Goal: Task Accomplishment & Management: Complete application form

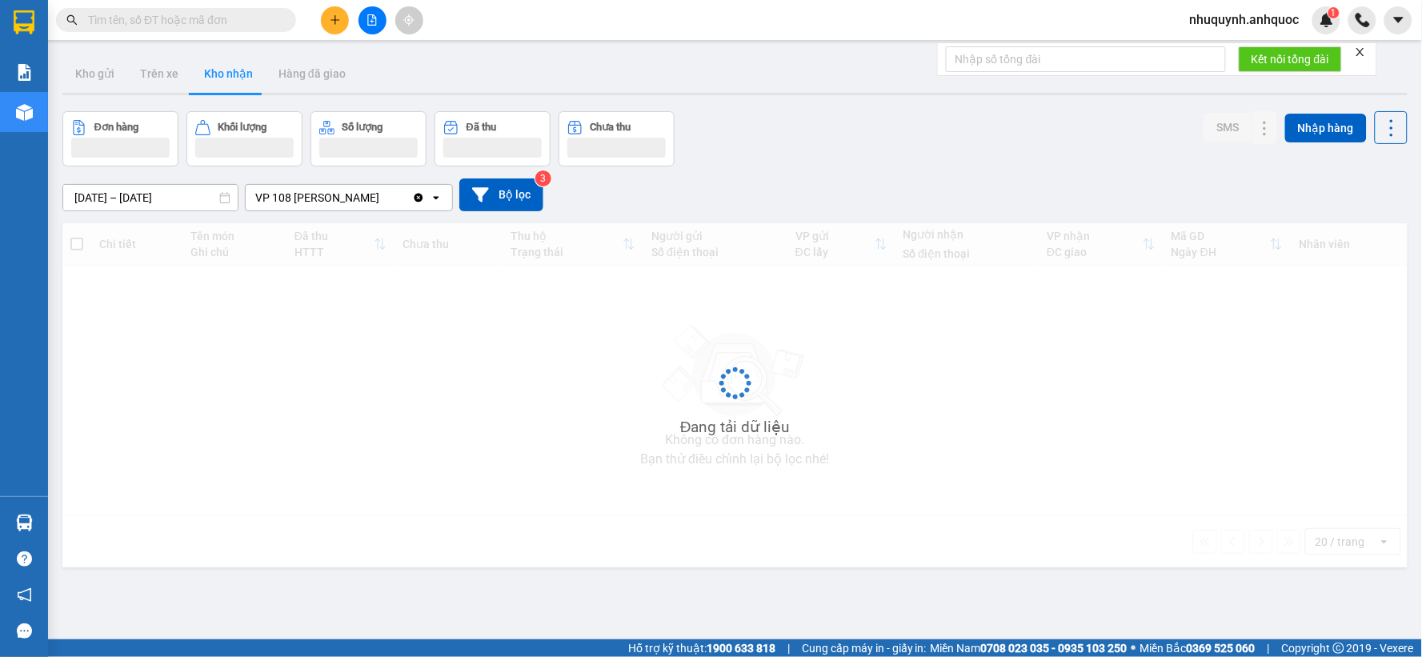
click at [202, 24] on input "text" at bounding box center [182, 20] width 189 height 18
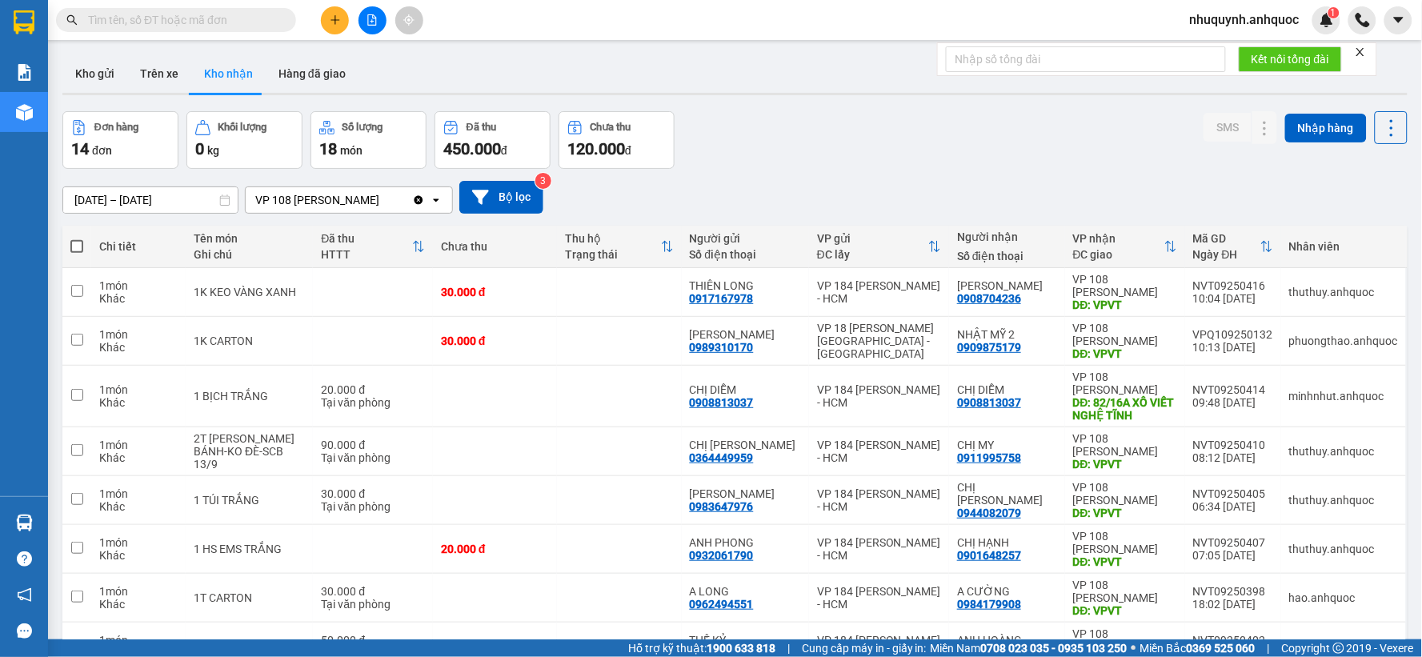
paste input "0867681630"
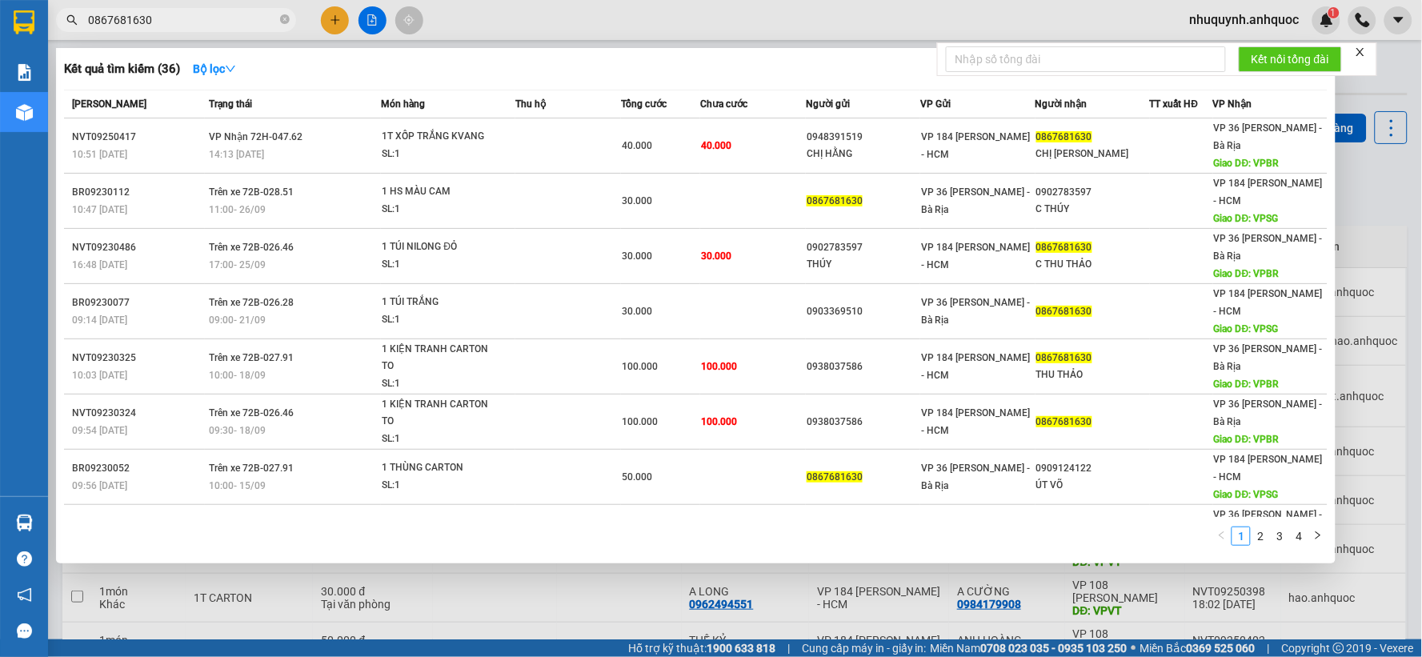
type input "0867681630"
click at [225, 22] on input "0867681630" at bounding box center [182, 20] width 189 height 18
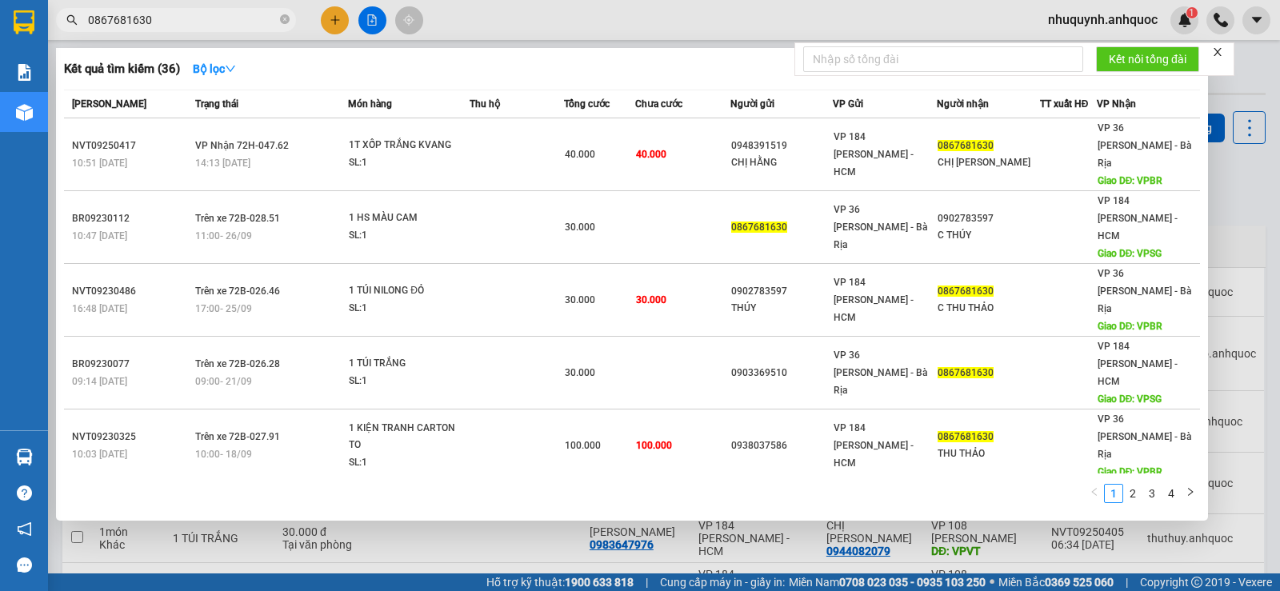
click at [355, 550] on div at bounding box center [640, 295] width 1280 height 591
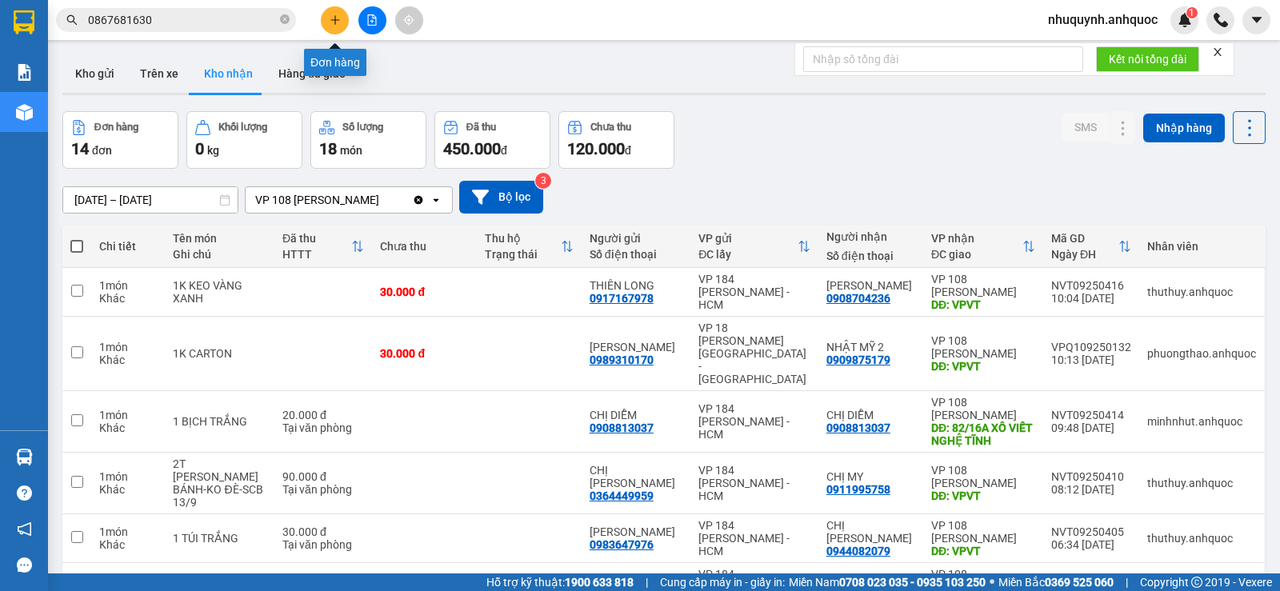
click at [334, 20] on icon "plus" at bounding box center [334, 19] width 9 height 1
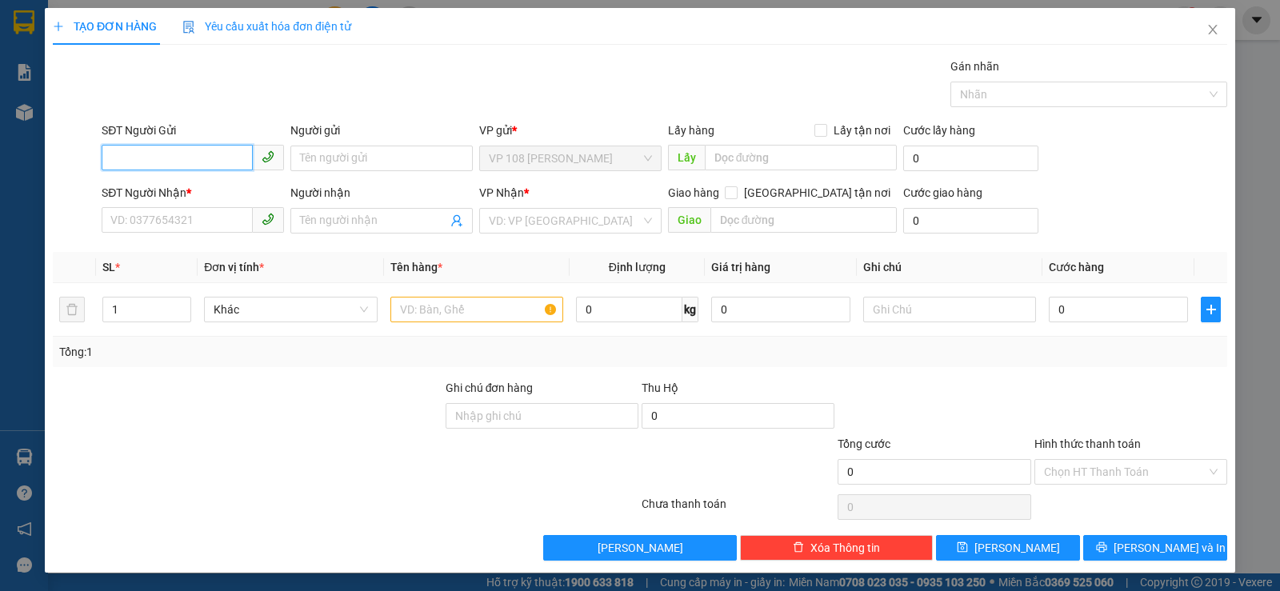
click at [217, 157] on input "SĐT Người Gửi" at bounding box center [177, 158] width 151 height 26
click at [538, 224] on input "search" at bounding box center [565, 221] width 152 height 24
click at [165, 154] on input "SĐT Người Gửi" at bounding box center [177, 158] width 151 height 26
click at [158, 158] on input "SĐT Người Gửi" at bounding box center [177, 158] width 151 height 26
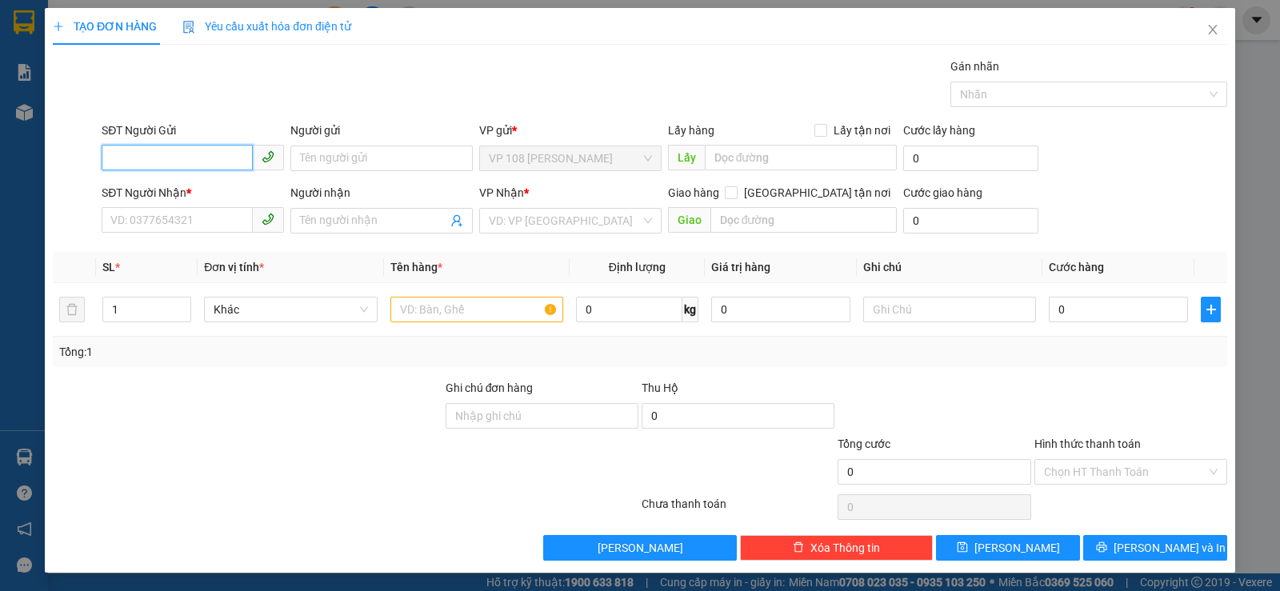
click at [177, 160] on input "SĐT Người Gửi" at bounding box center [177, 158] width 151 height 26
type input "0915002870"
click at [190, 186] on div "0915002870 - C HIỀN" at bounding box center [191, 191] width 162 height 18
type input "C HIỀN"
type input "0326466066"
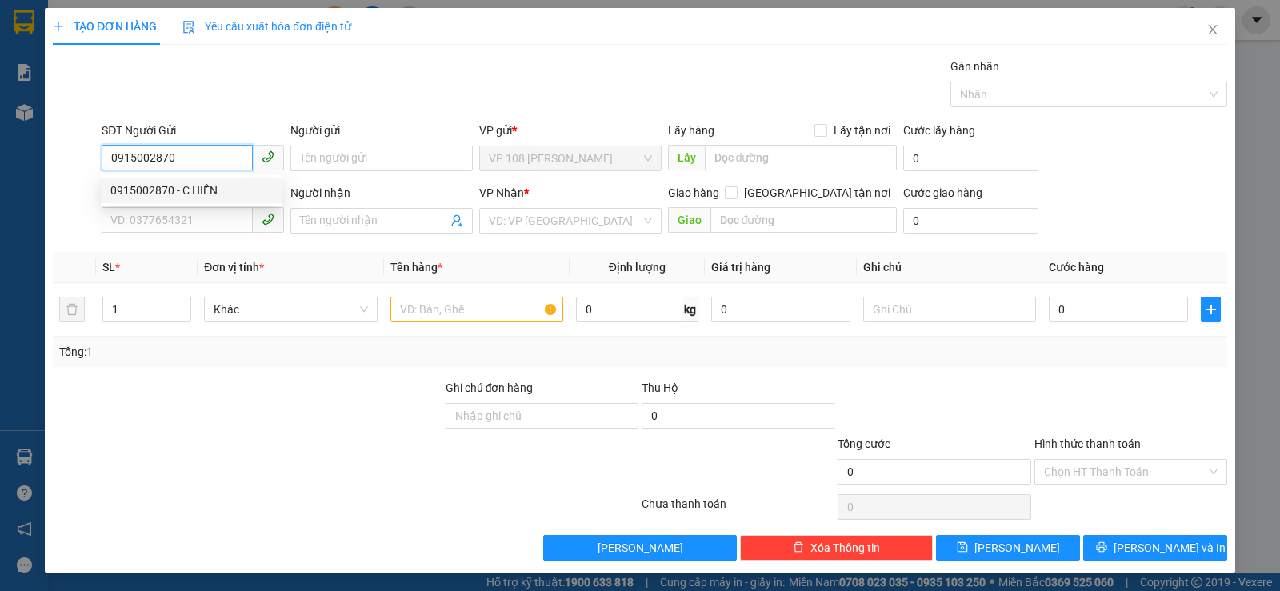
type input "A KHÂM"
type input "VPBR"
type input "20.000"
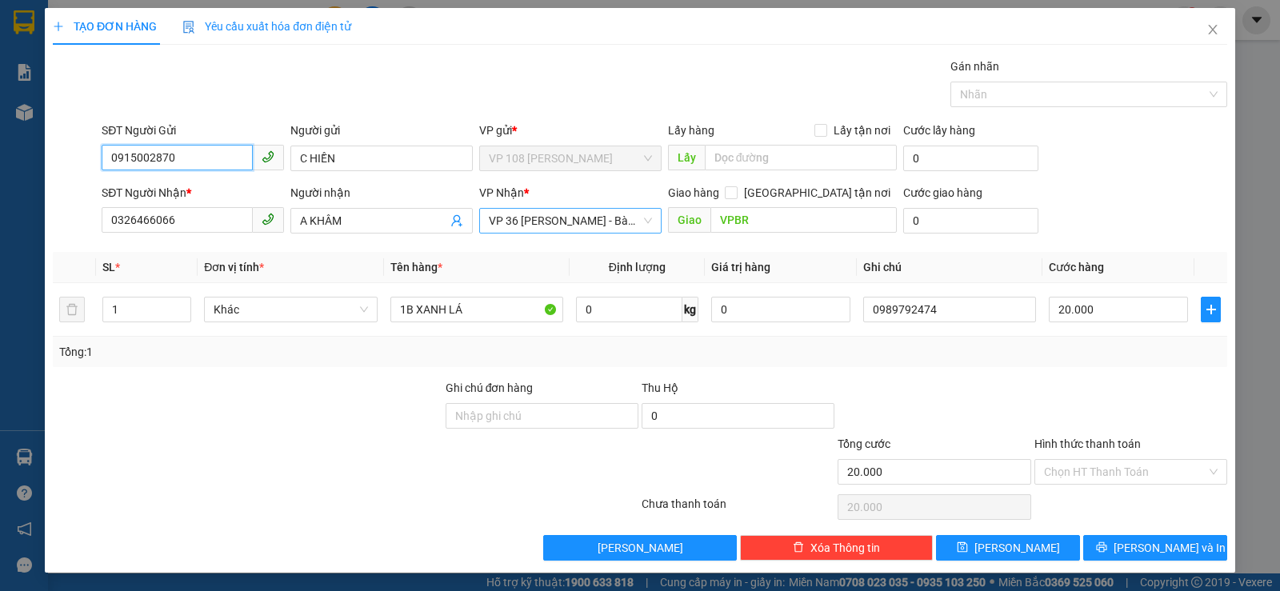
click at [589, 222] on span "VP 36 [PERSON_NAME] - Bà Rịa" at bounding box center [570, 221] width 163 height 24
type input "0915002870"
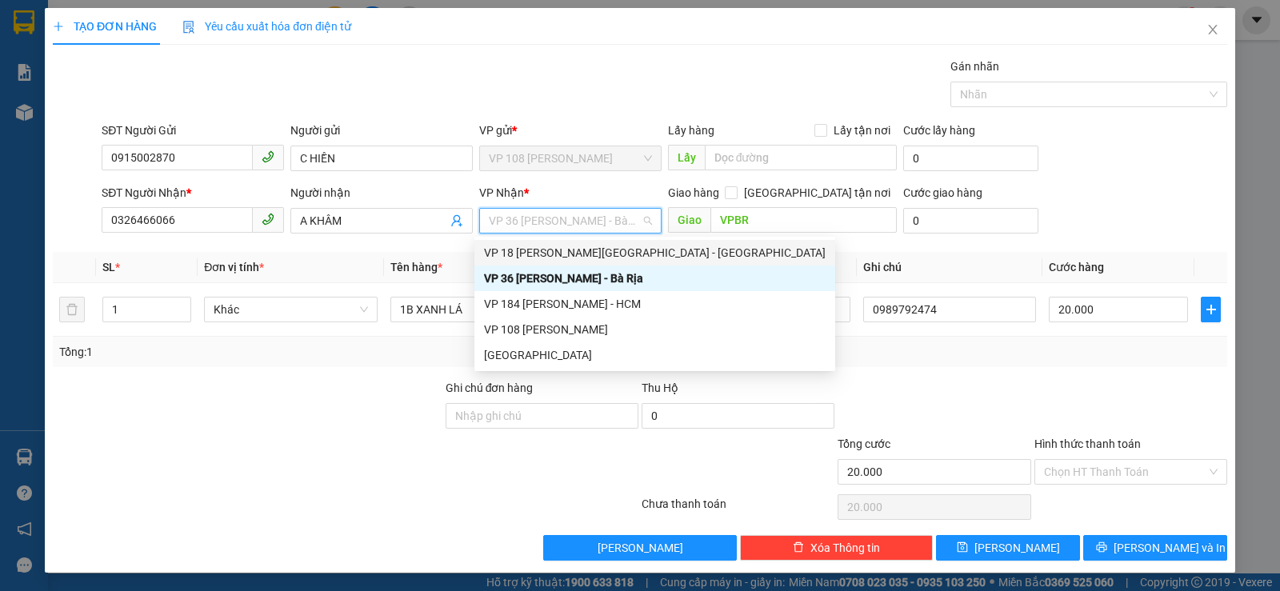
click at [586, 258] on div "VP 18 [PERSON_NAME] [GEOGRAPHIC_DATA][PERSON_NAME][GEOGRAPHIC_DATA]" at bounding box center [655, 253] width 342 height 18
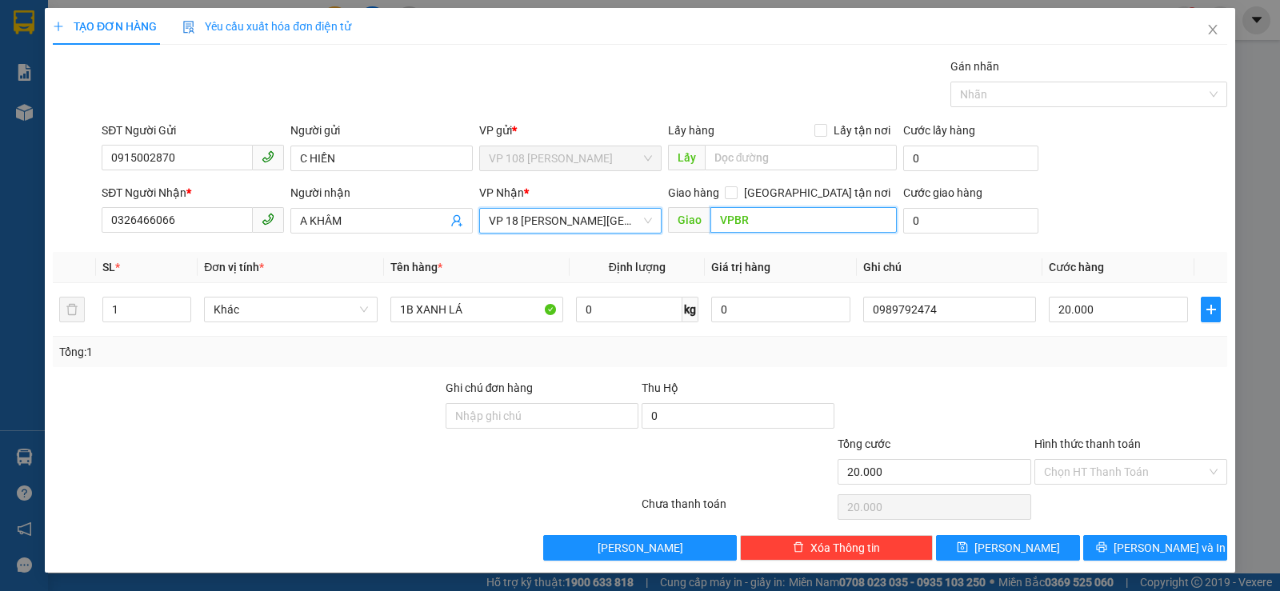
click at [724, 218] on input "VPBR" at bounding box center [804, 220] width 187 height 26
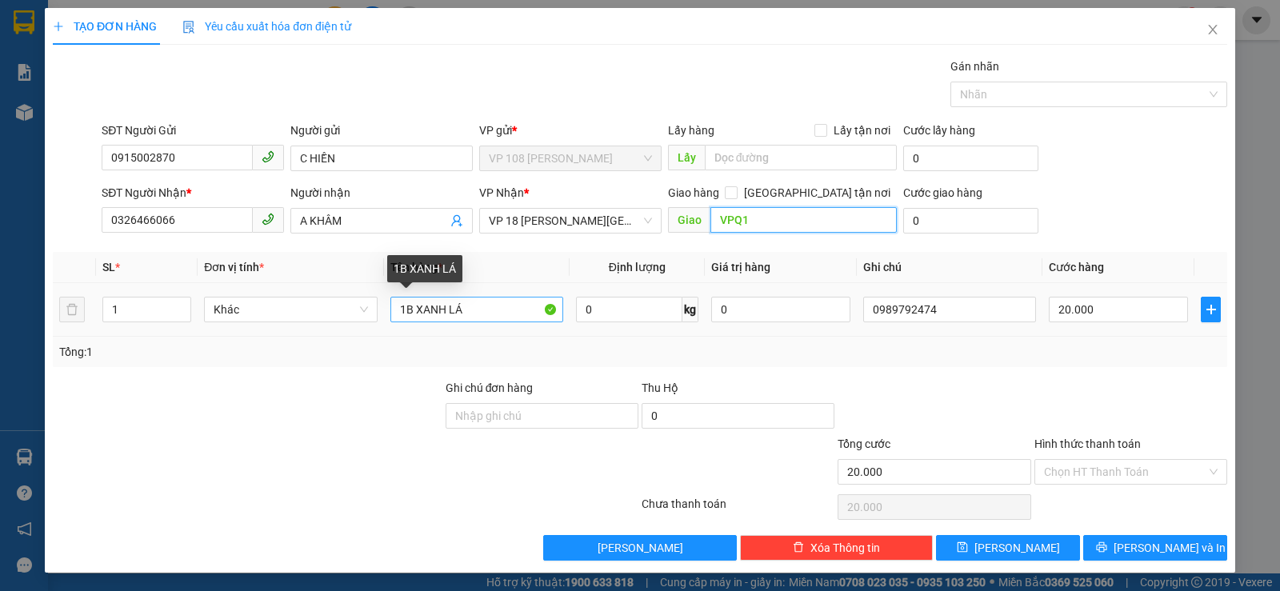
type input "VPQ1"
click at [473, 303] on input "1B XANH LÁ" at bounding box center [476, 310] width 173 height 26
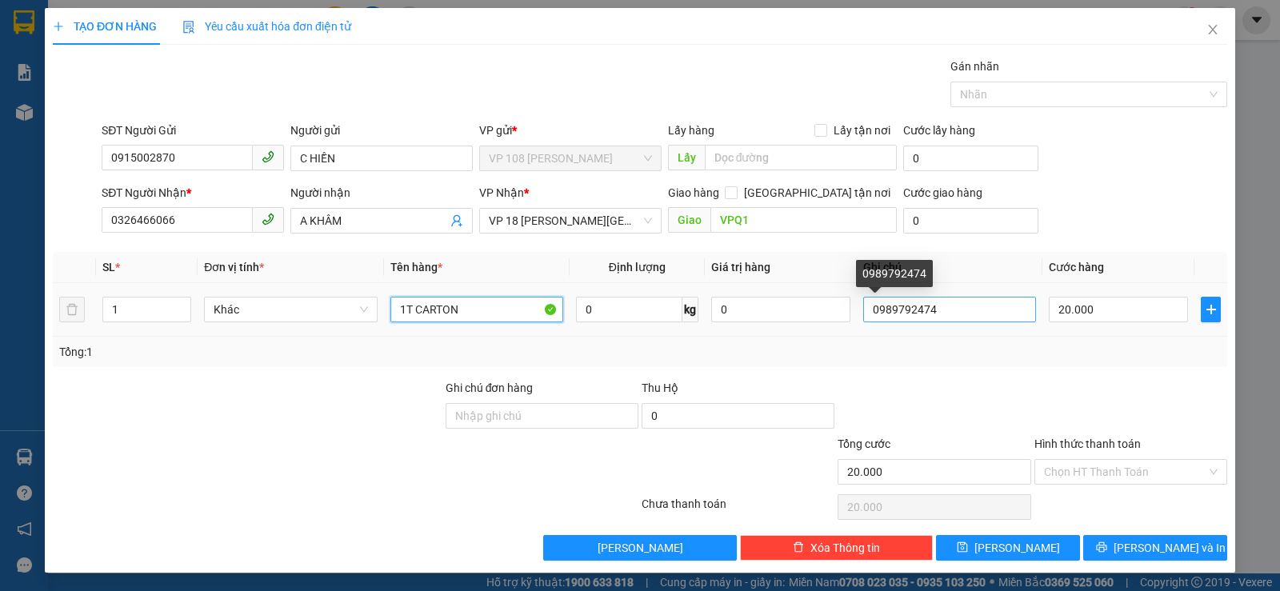
type input "1T CARTON"
click at [927, 304] on input "0989792474" at bounding box center [949, 310] width 173 height 26
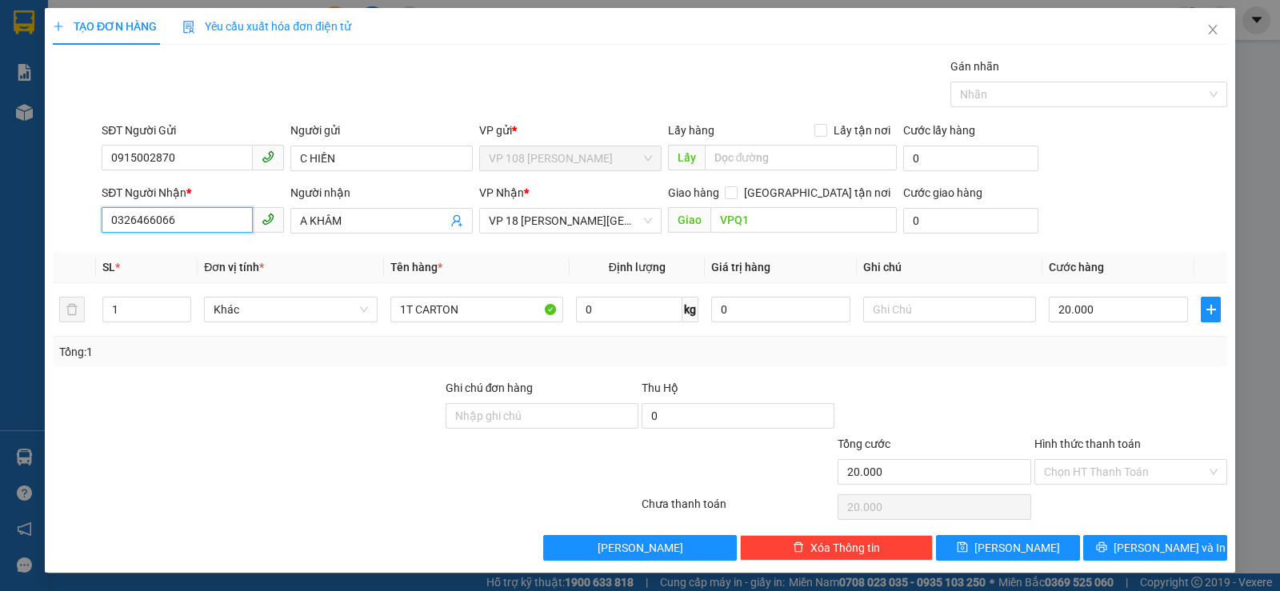
click at [164, 222] on input "0326466066" at bounding box center [177, 220] width 151 height 26
type input "0398954538"
click at [359, 220] on input "A KHÂM" at bounding box center [373, 221] width 147 height 18
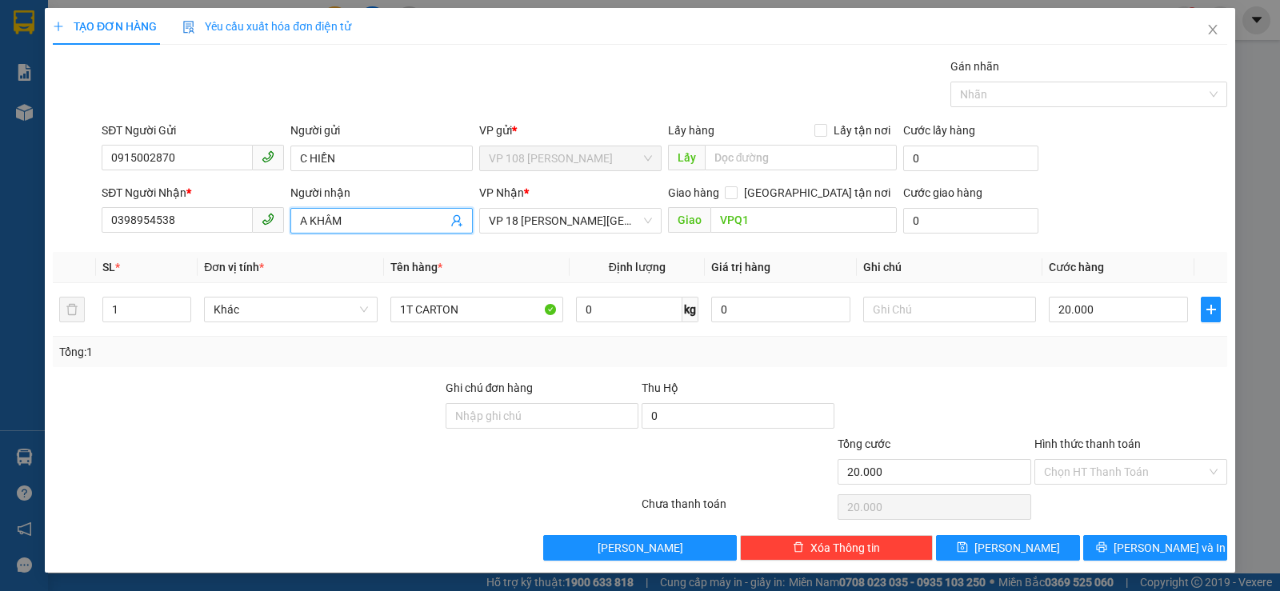
click at [359, 220] on input "A KHÂM" at bounding box center [373, 221] width 147 height 18
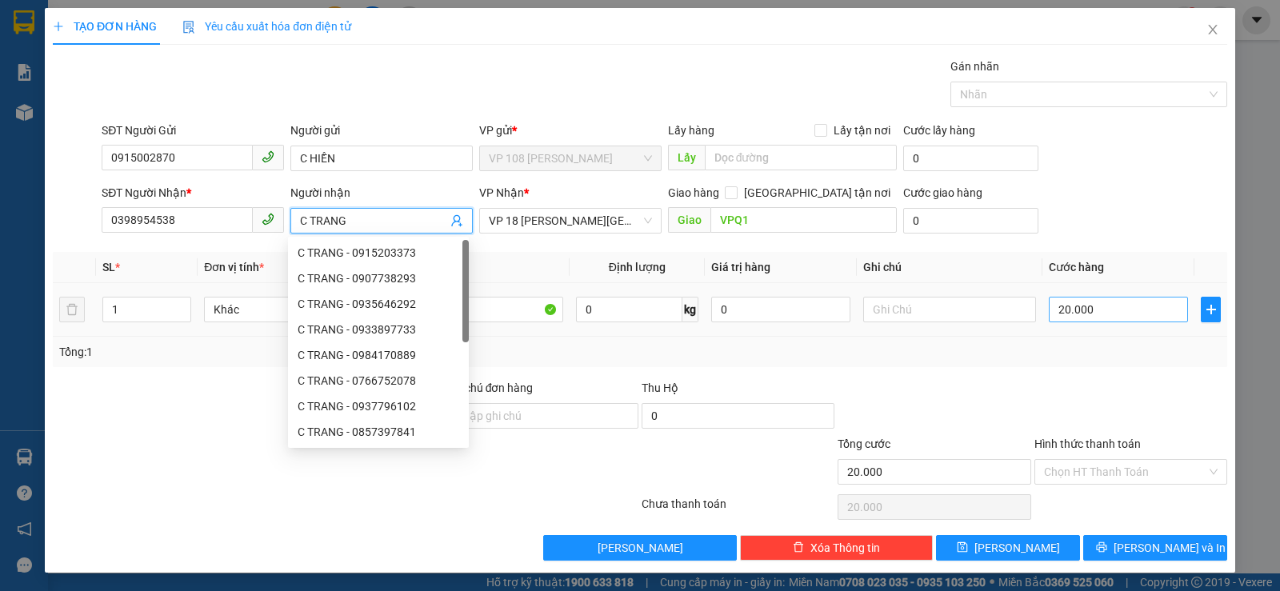
type input "C TRANG"
click at [1100, 309] on input "20.000" at bounding box center [1118, 310] width 139 height 26
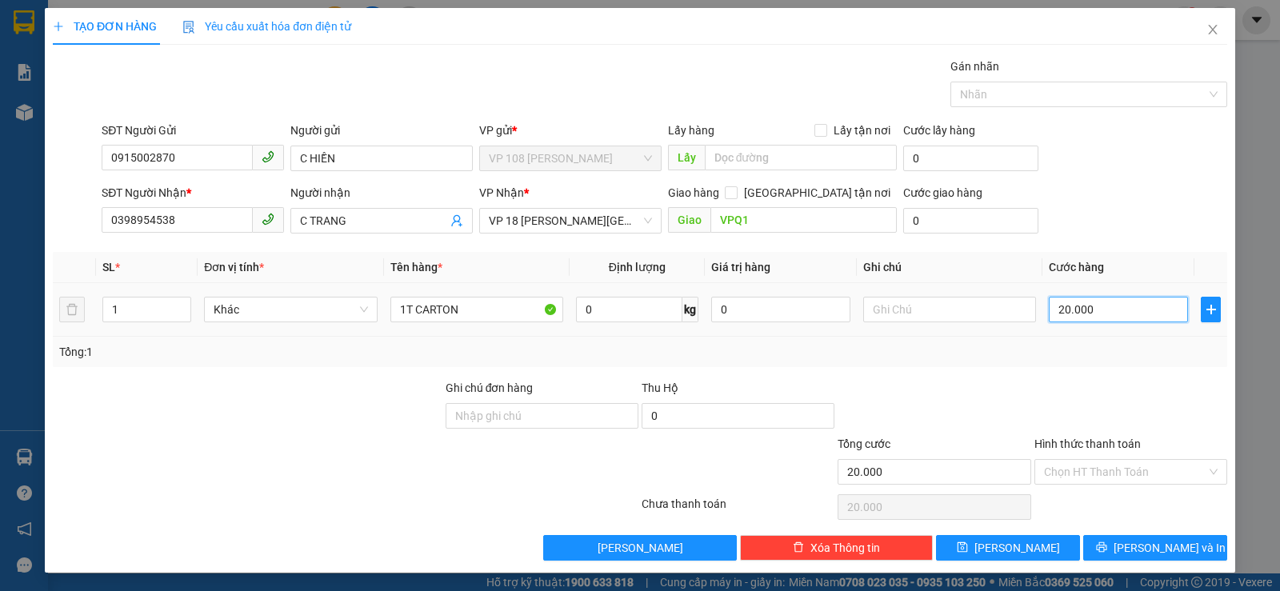
type input "3"
type input "30"
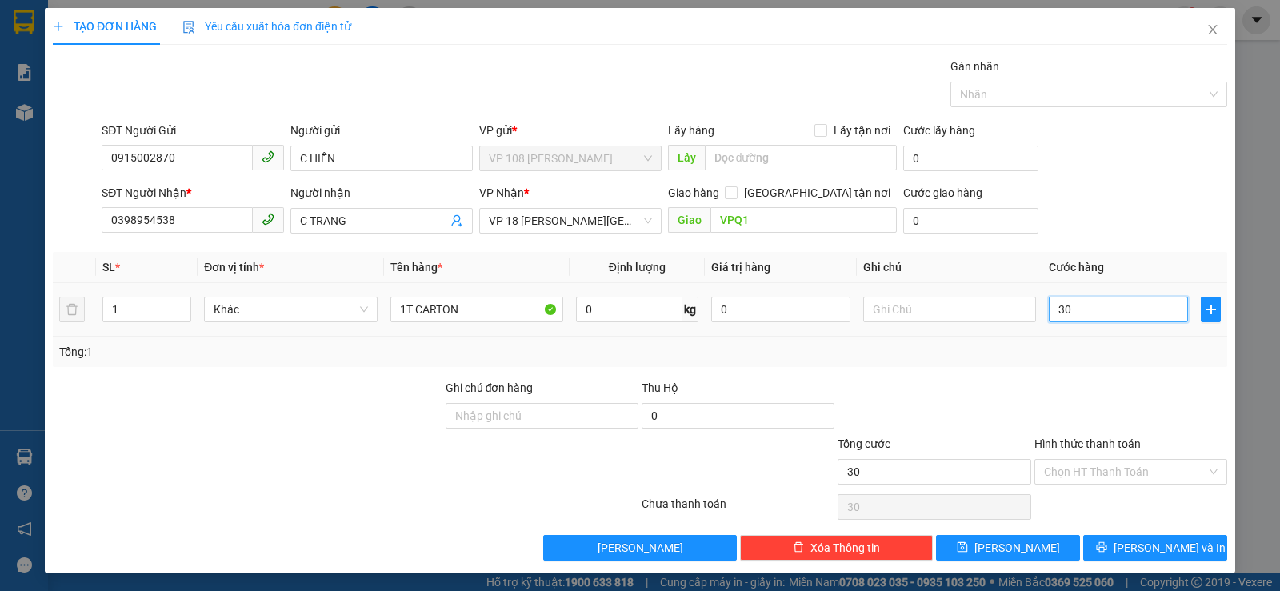
type input "300"
type input "3.000"
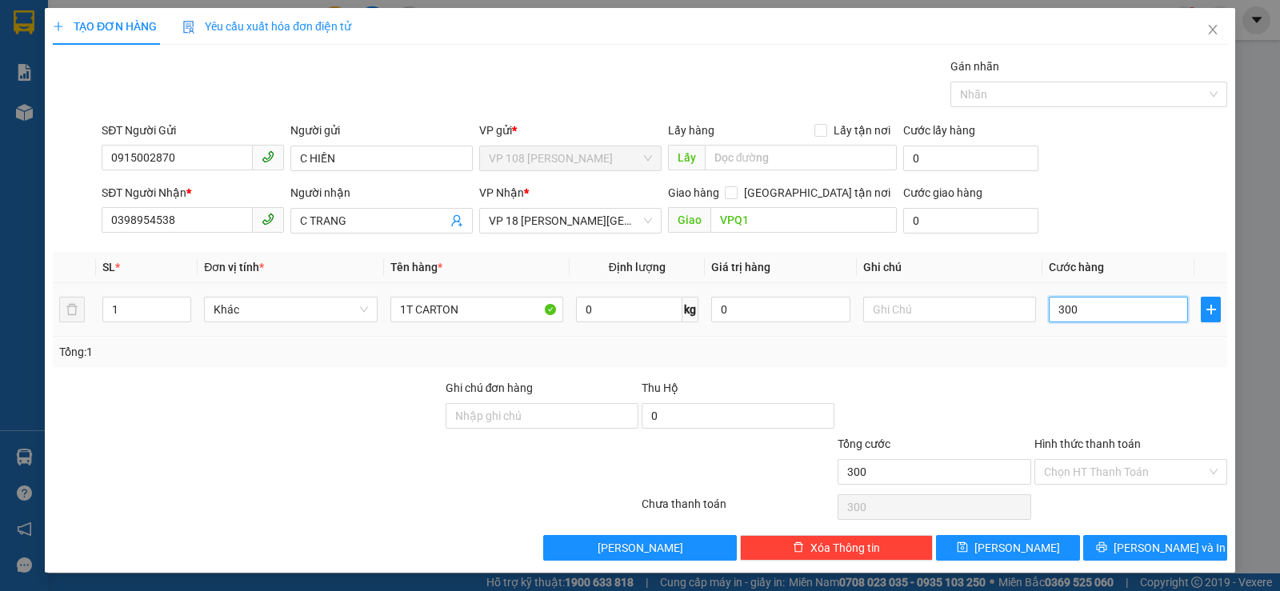
type input "3.000"
type input "30.000"
click at [1099, 465] on input "Hình thức thanh toán" at bounding box center [1125, 472] width 162 height 24
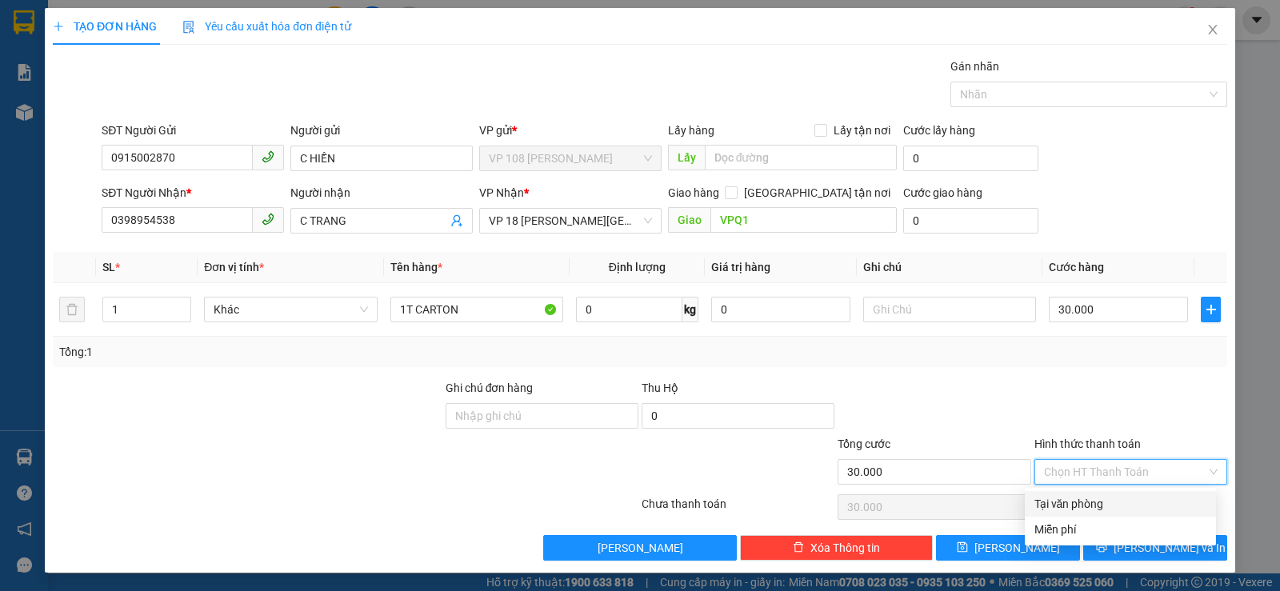
click at [1097, 510] on div "Tại văn phòng" at bounding box center [1121, 504] width 172 height 18
type input "0"
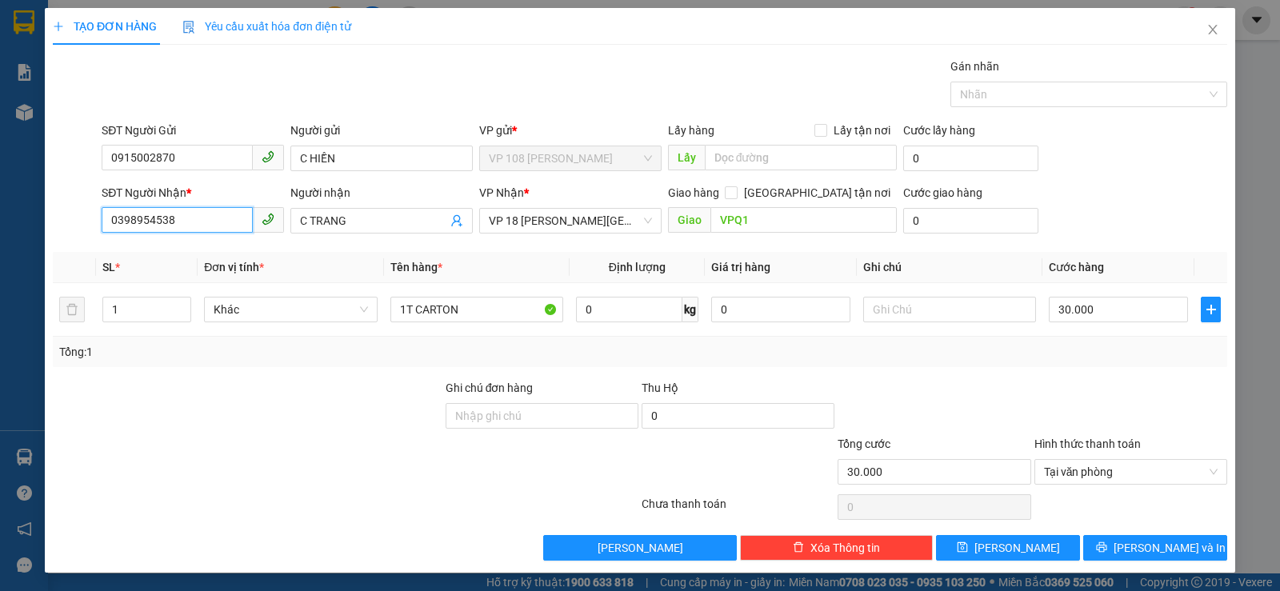
click at [212, 210] on input "0398954538" at bounding box center [177, 220] width 151 height 26
click at [208, 210] on input "0398954538" at bounding box center [177, 220] width 151 height 26
click at [201, 214] on input "0398954538" at bounding box center [177, 220] width 151 height 26
click at [1147, 546] on span "[PERSON_NAME] và In" at bounding box center [1170, 548] width 112 height 18
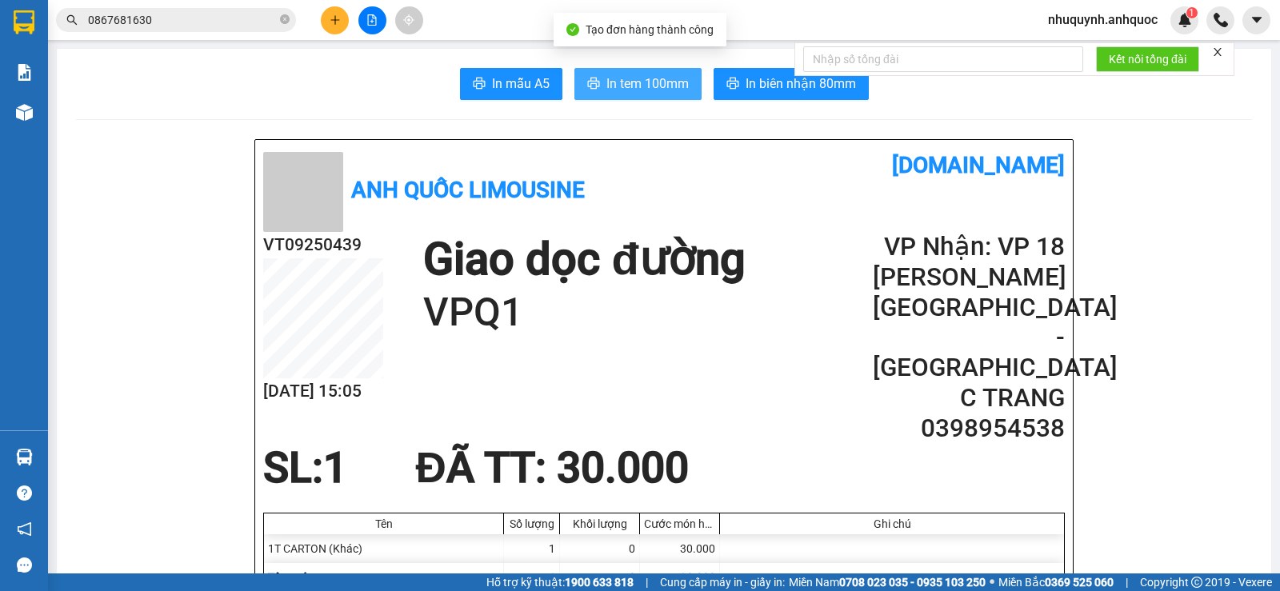
click at [621, 76] on span "In tem 100mm" at bounding box center [648, 84] width 82 height 20
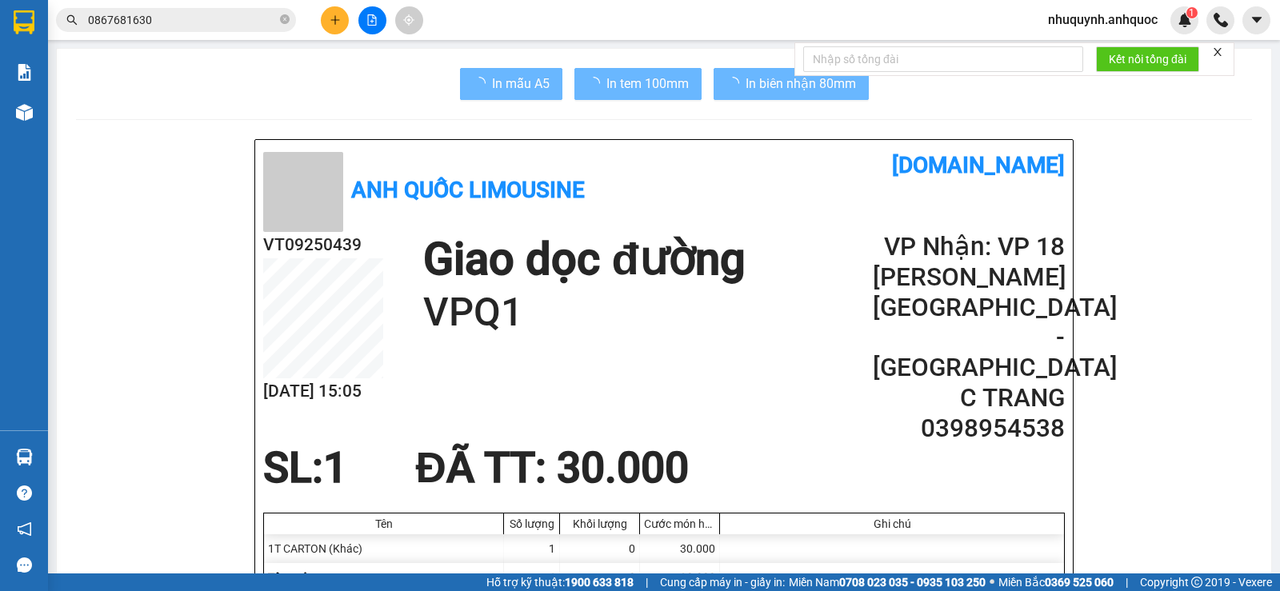
click at [1114, 15] on span "nhuquynh.anhquoc" at bounding box center [1102, 20] width 135 height 20
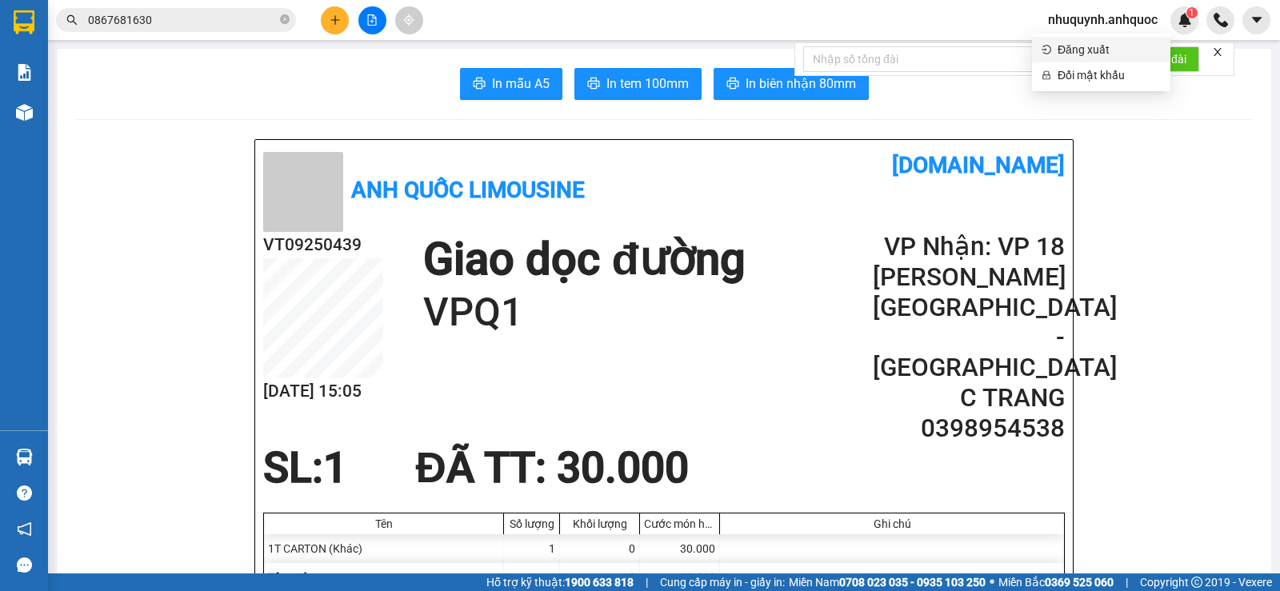
click at [1093, 53] on span "Đăng xuất" at bounding box center [1109, 50] width 103 height 18
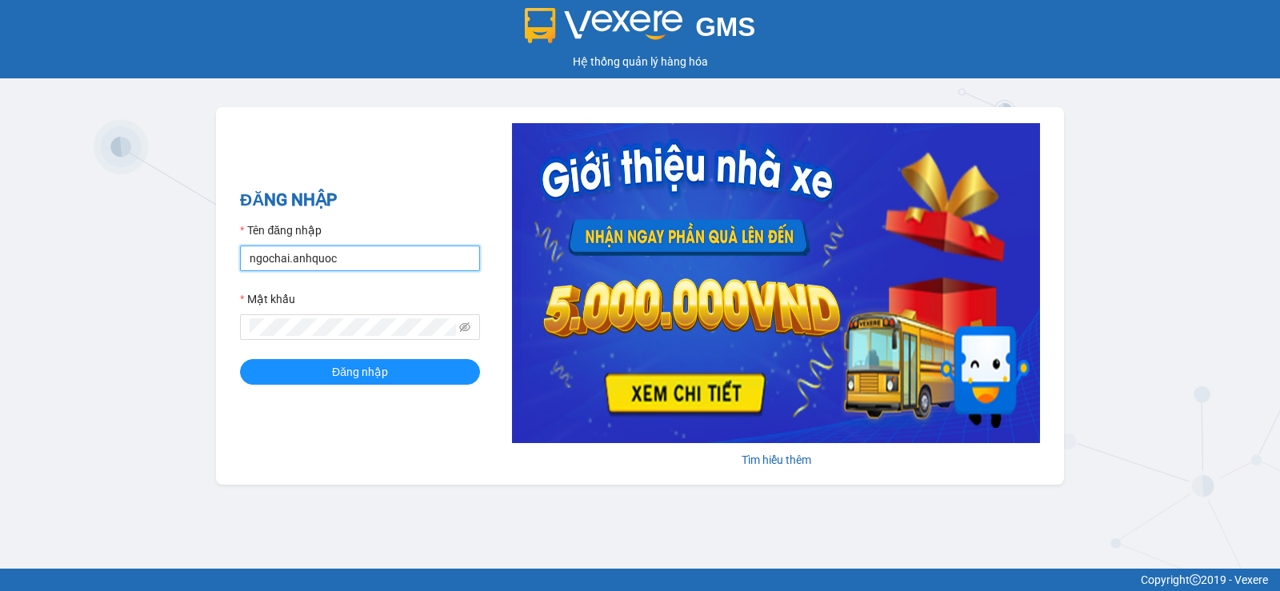
click at [350, 264] on input "ngochai.anhquoc" at bounding box center [360, 259] width 240 height 26
type input "phuongvy.anhquoc"
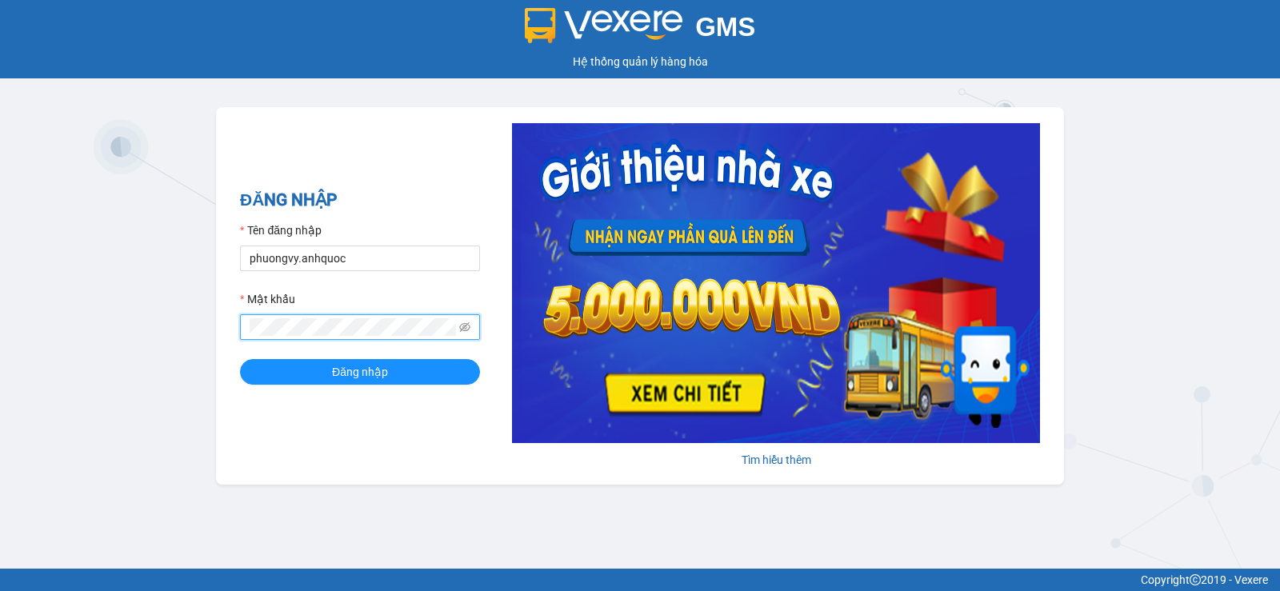
click at [240, 359] on button "Đăng nhập" at bounding box center [360, 372] width 240 height 26
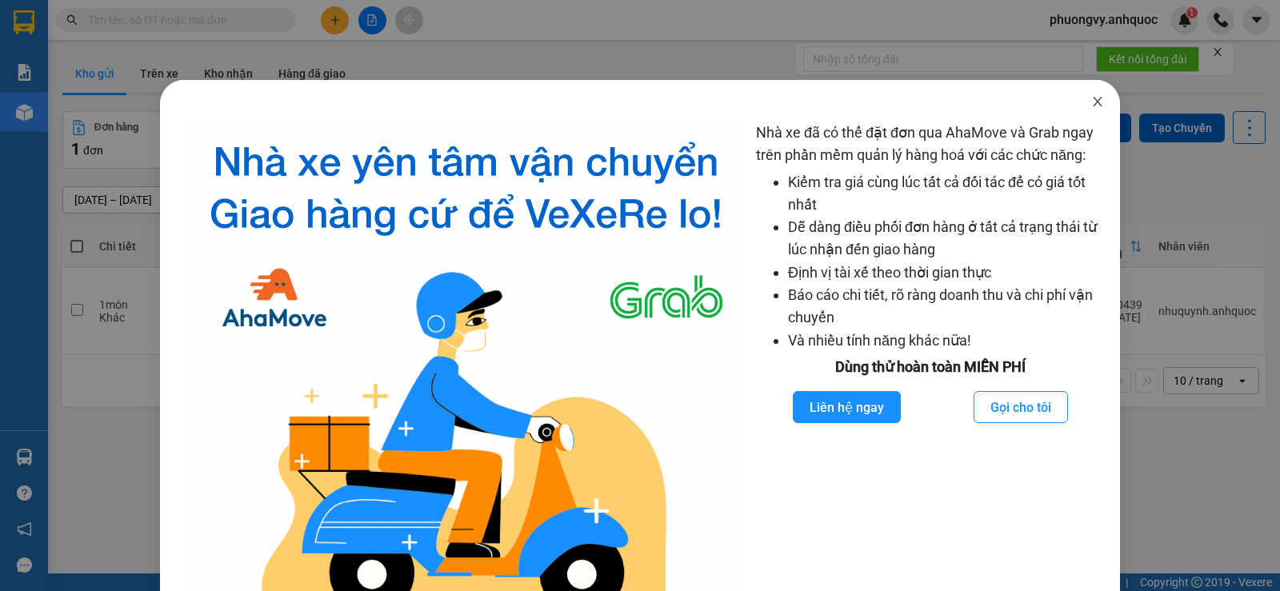
click at [1091, 98] on icon "close" at bounding box center [1097, 101] width 13 height 13
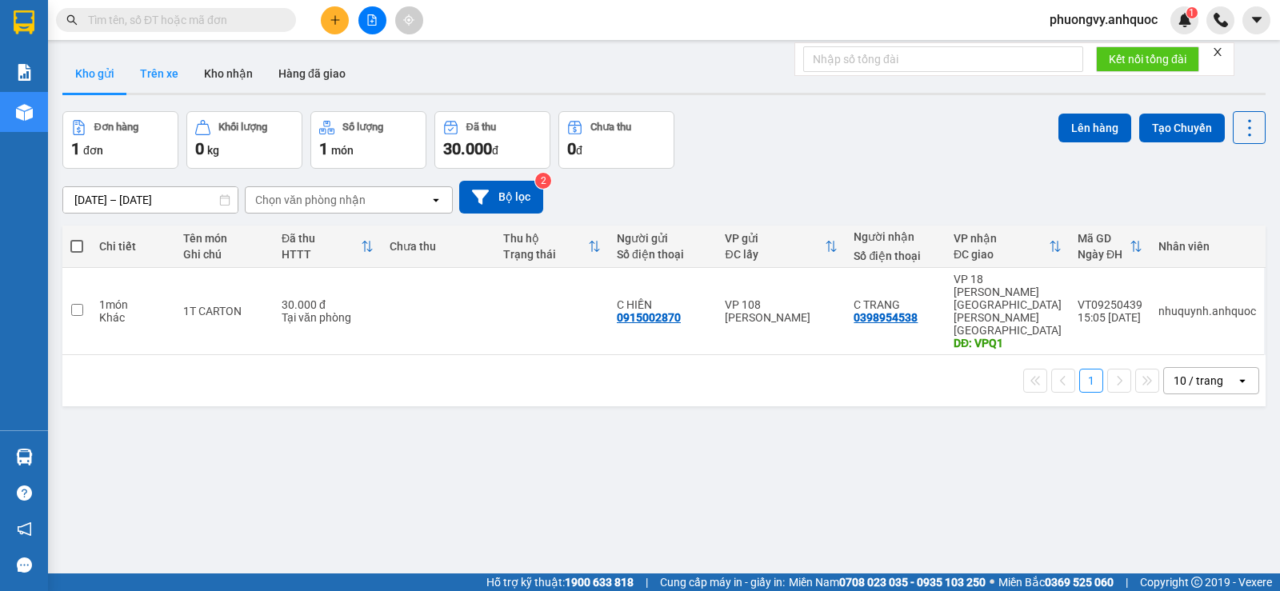
click at [177, 74] on button "Trên xe" at bounding box center [159, 73] width 64 height 38
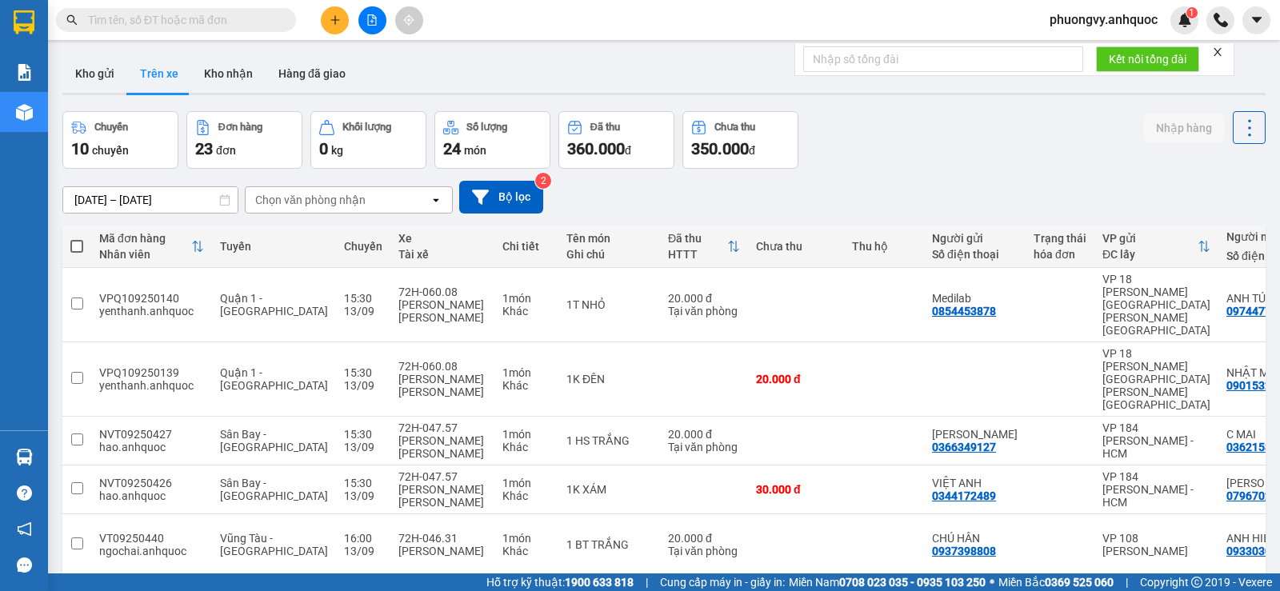
click at [127, 54] on button "Trên xe" at bounding box center [159, 73] width 64 height 38
click at [229, 74] on button "Kho nhận" at bounding box center [228, 73] width 74 height 38
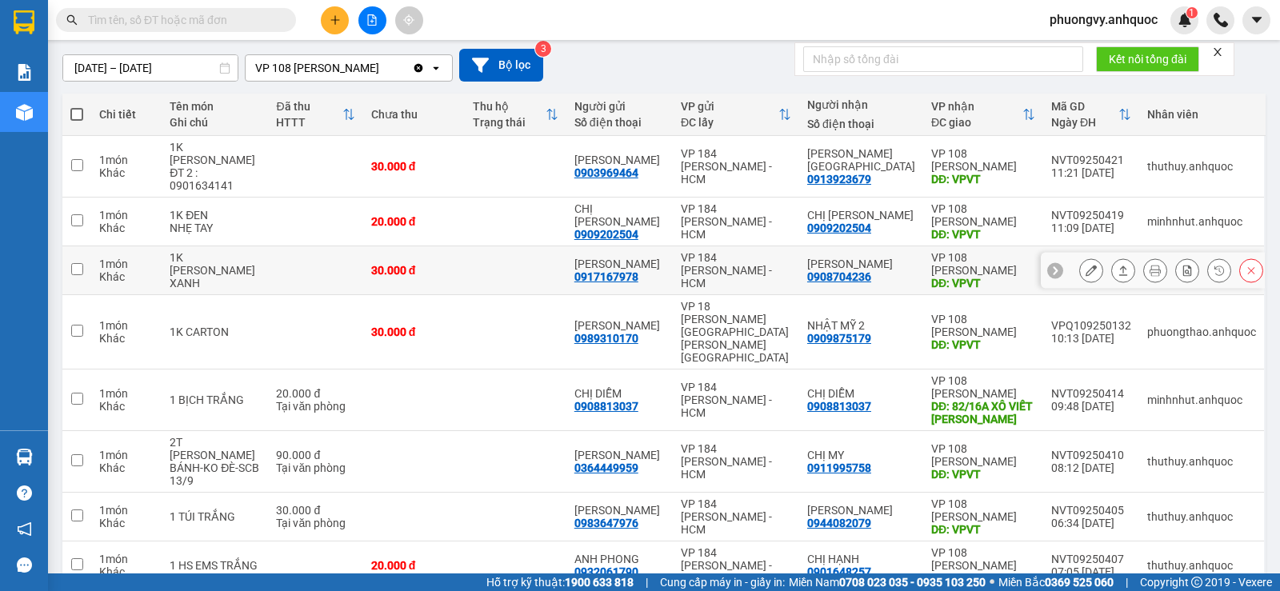
scroll to position [160, 0]
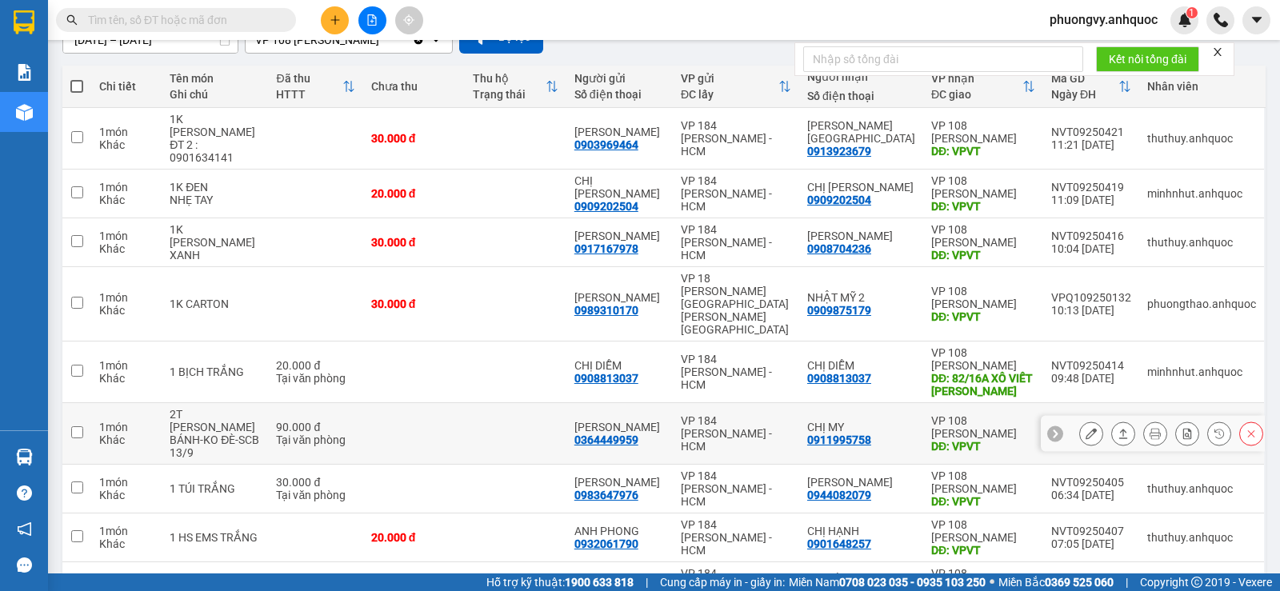
click at [1086, 428] on icon at bounding box center [1091, 433] width 11 height 11
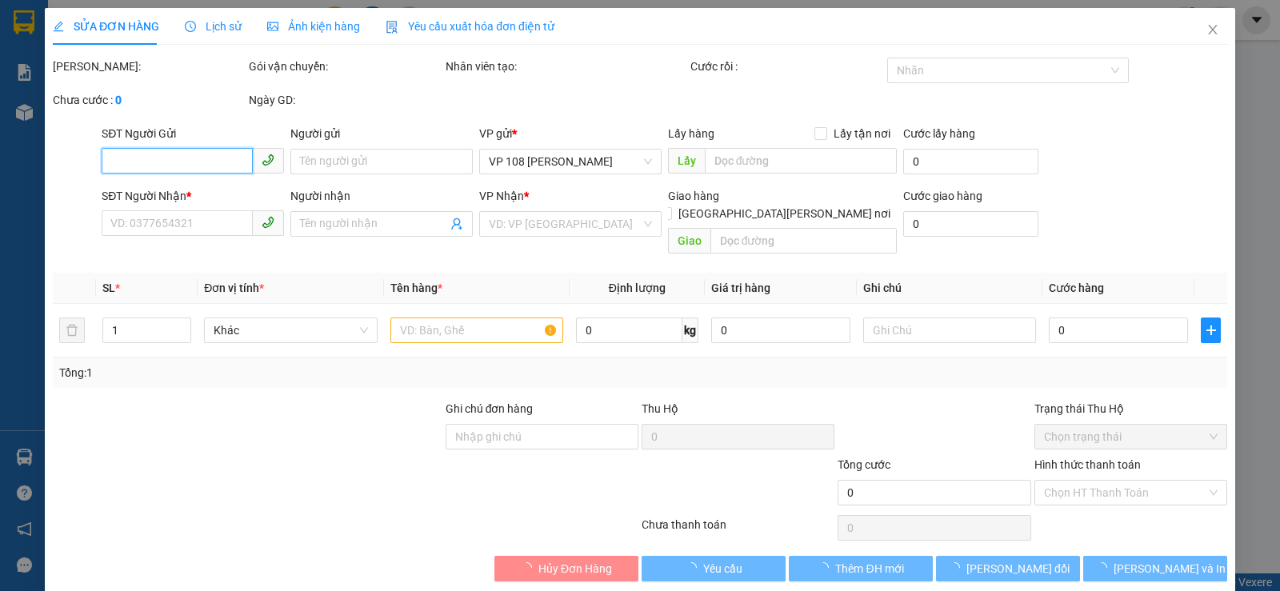
type input "0364449959"
type input "[PERSON_NAME]"
type input "0911995758"
type input "CHỊ MY"
type input "VPVT"
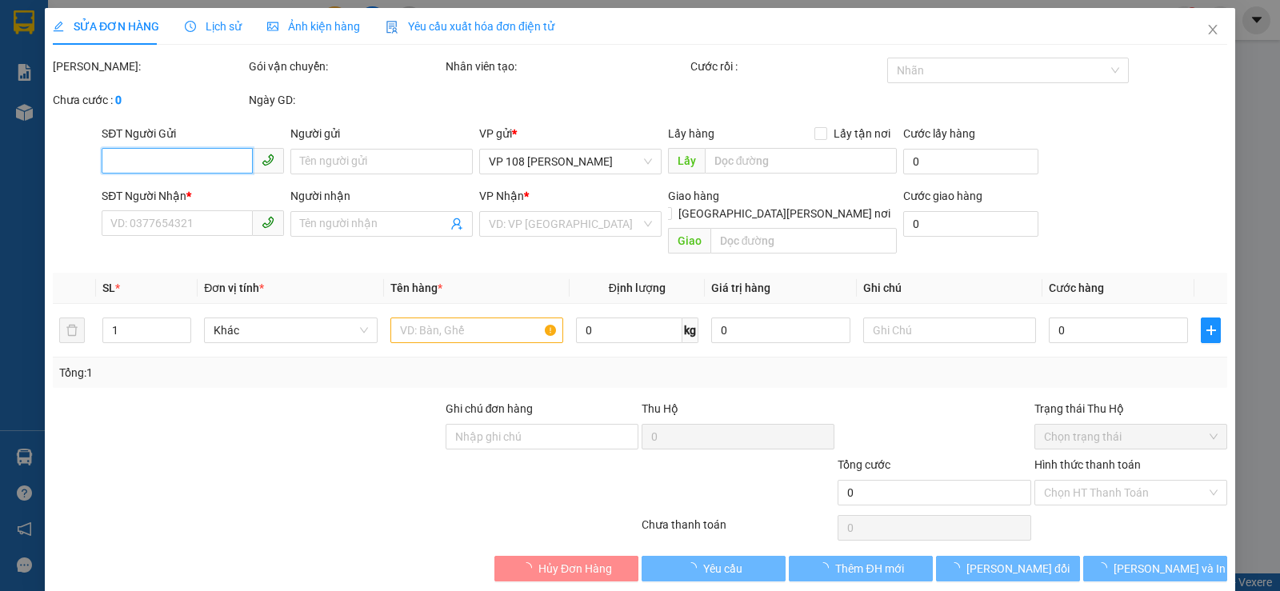
type input "90.000"
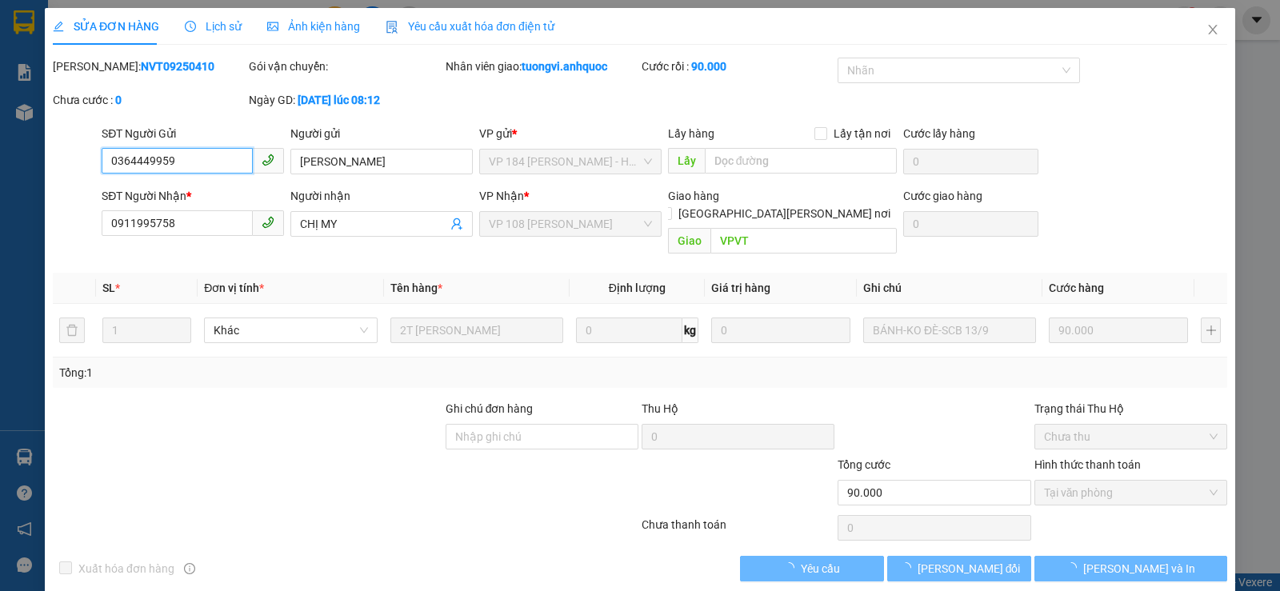
checkbox input "true"
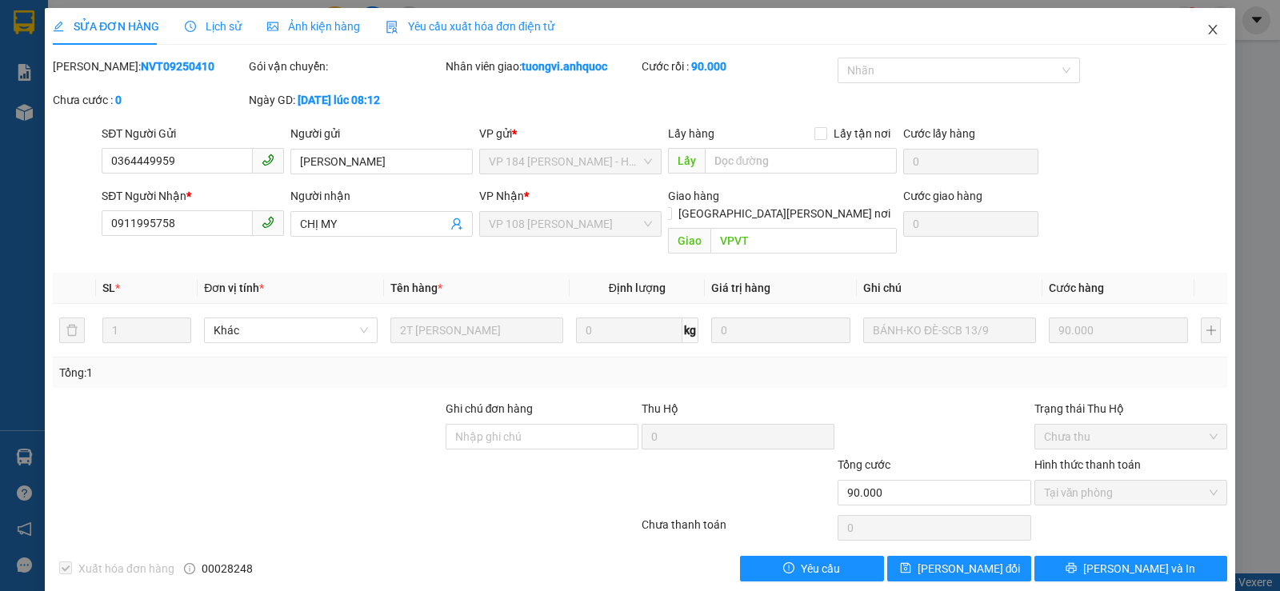
click at [1192, 30] on span "Close" at bounding box center [1213, 30] width 45 height 45
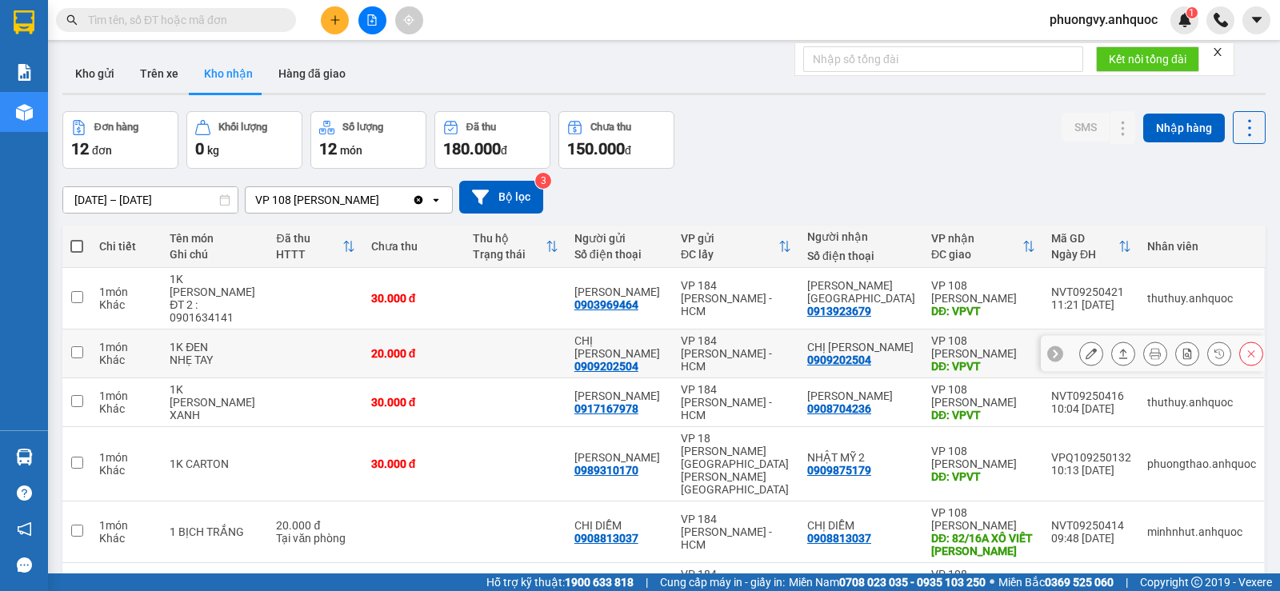
scroll to position [240, 0]
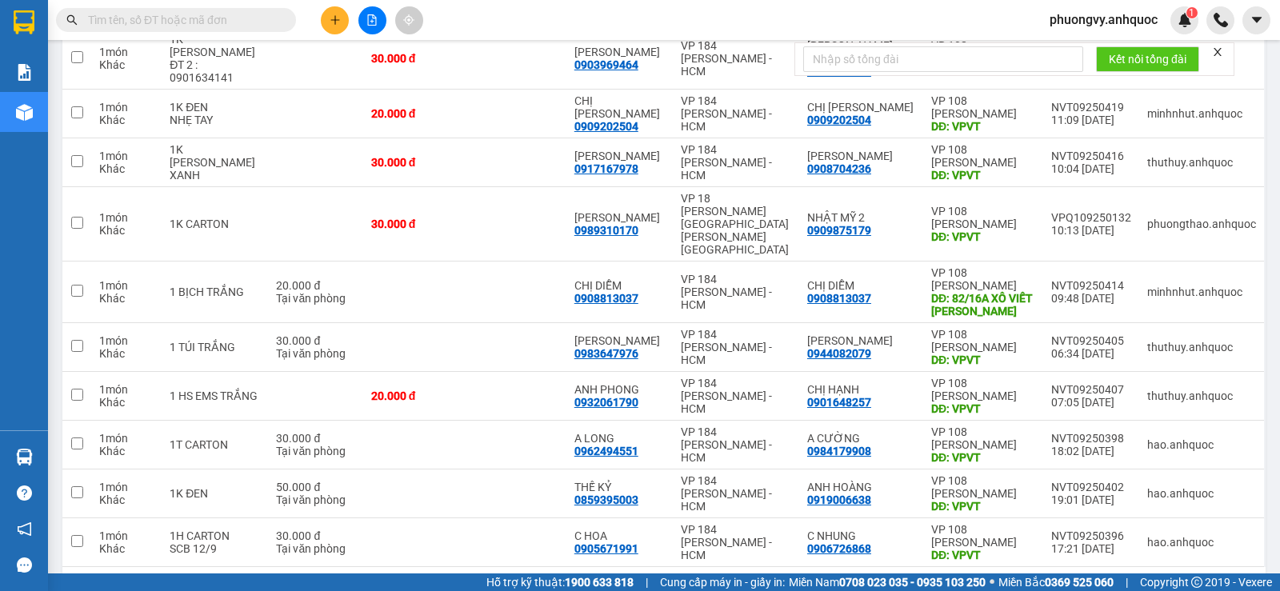
click at [1079, 581] on button "2" at bounding box center [1091, 593] width 24 height 24
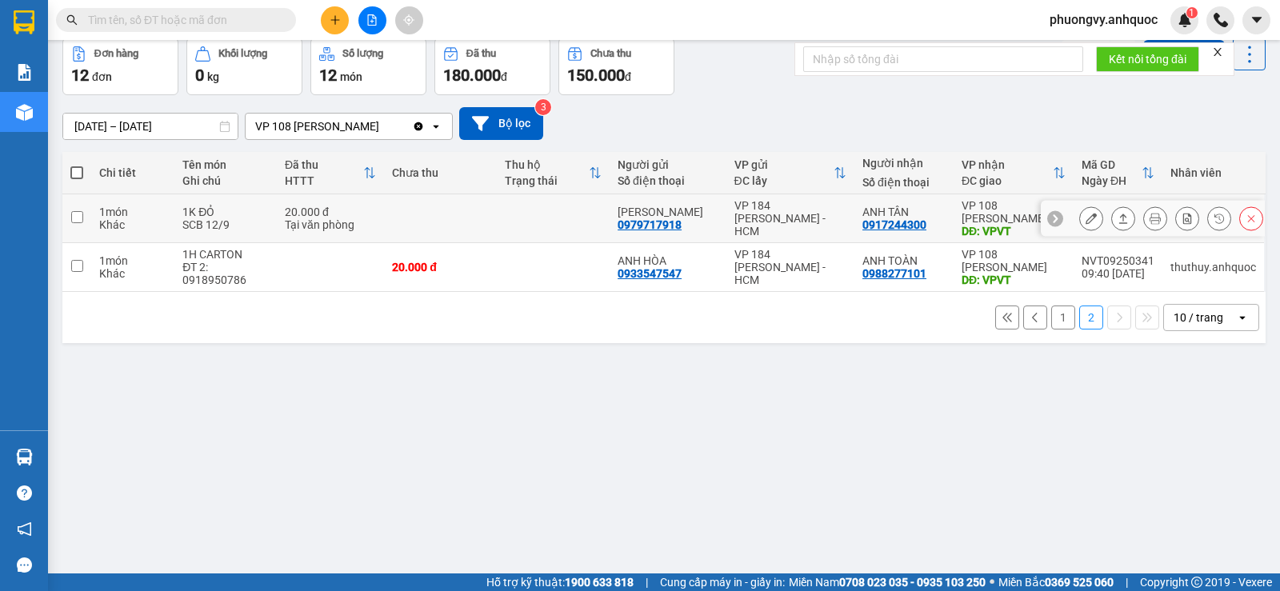
click at [1090, 218] on button at bounding box center [1091, 219] width 22 height 28
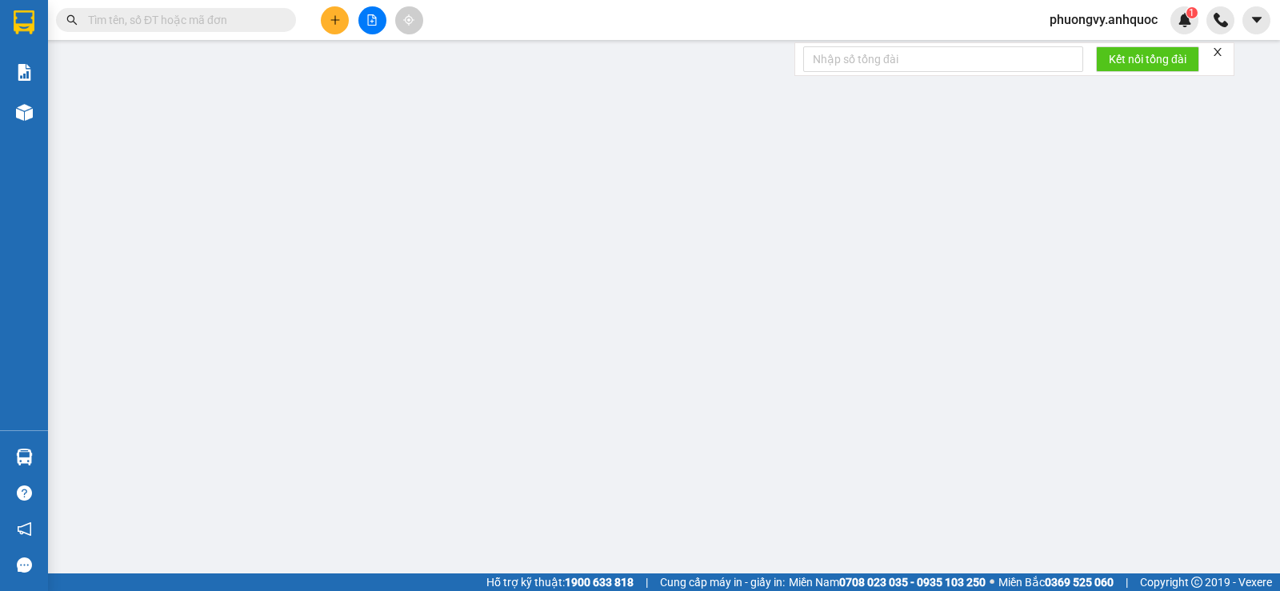
type input "0979717918"
type input "[PERSON_NAME]"
type input "0917244300"
type input "ANH TÂN"
type input "VPVT"
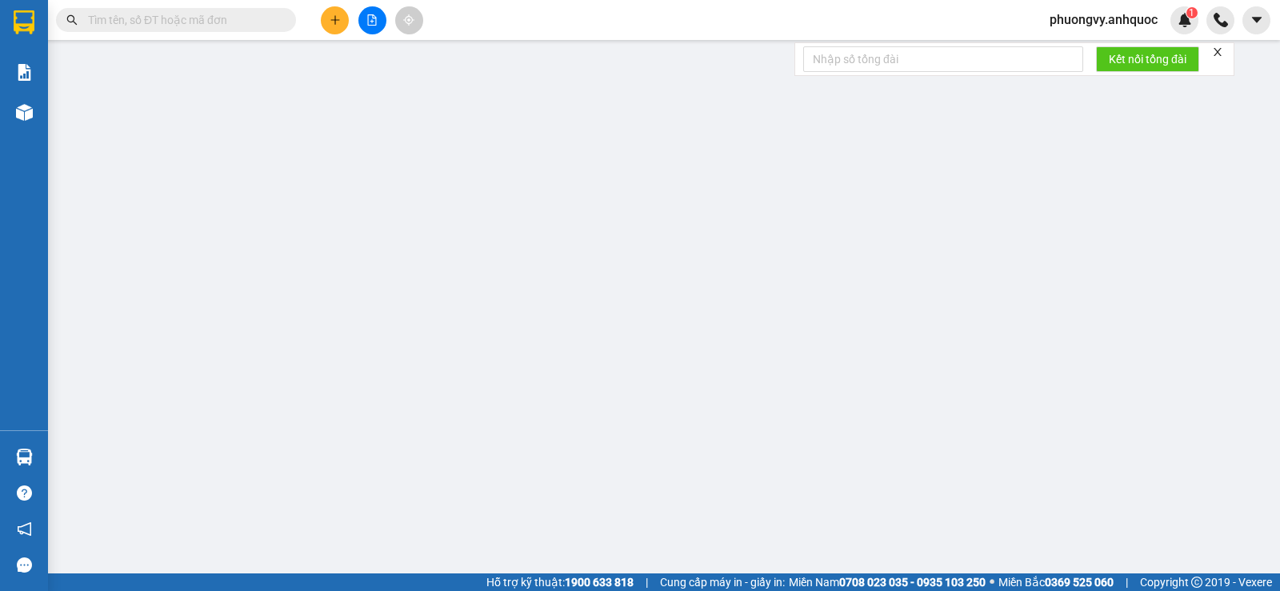
type input "20.000"
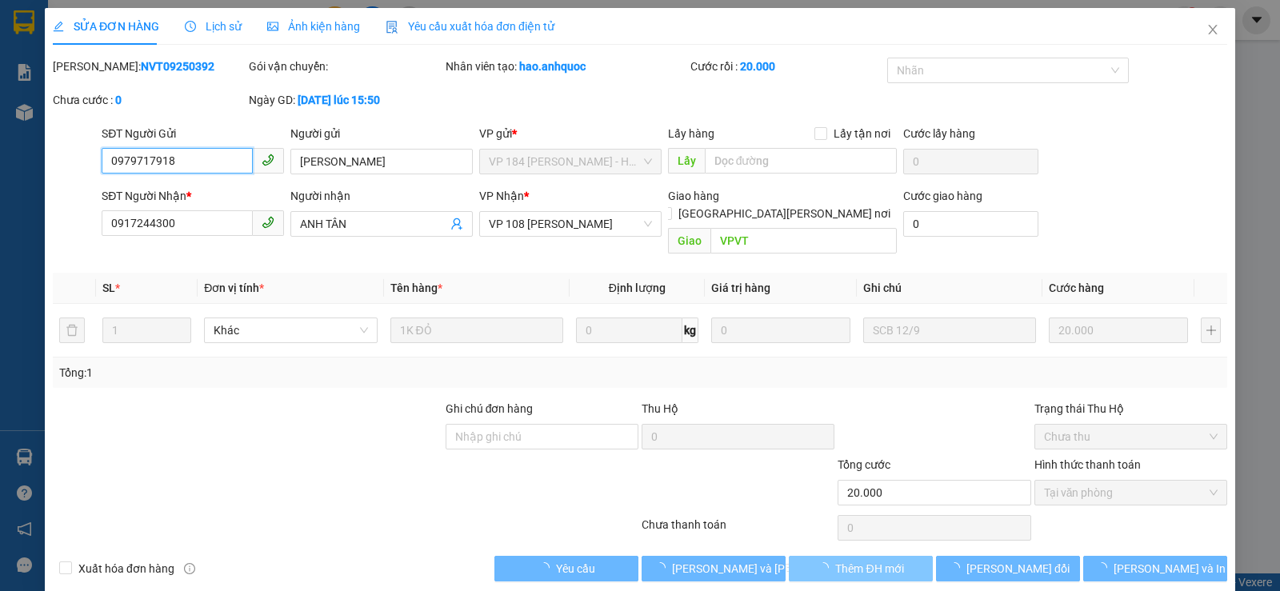
checkbox input "true"
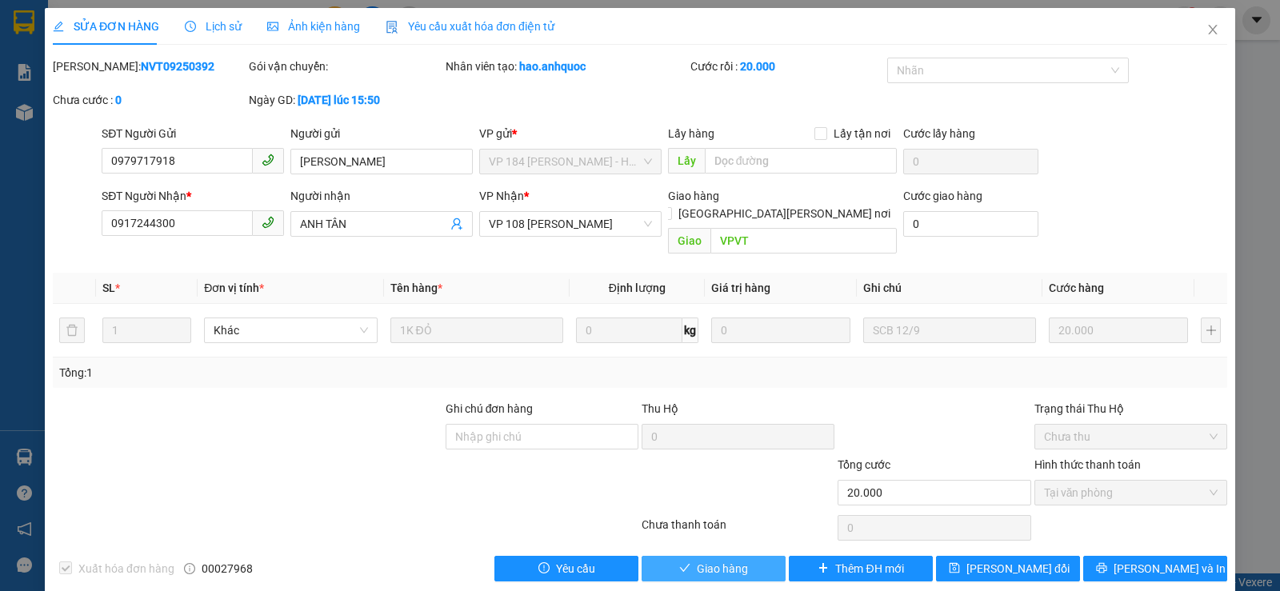
click at [747, 557] on button "Giao hàng" at bounding box center [714, 569] width 144 height 26
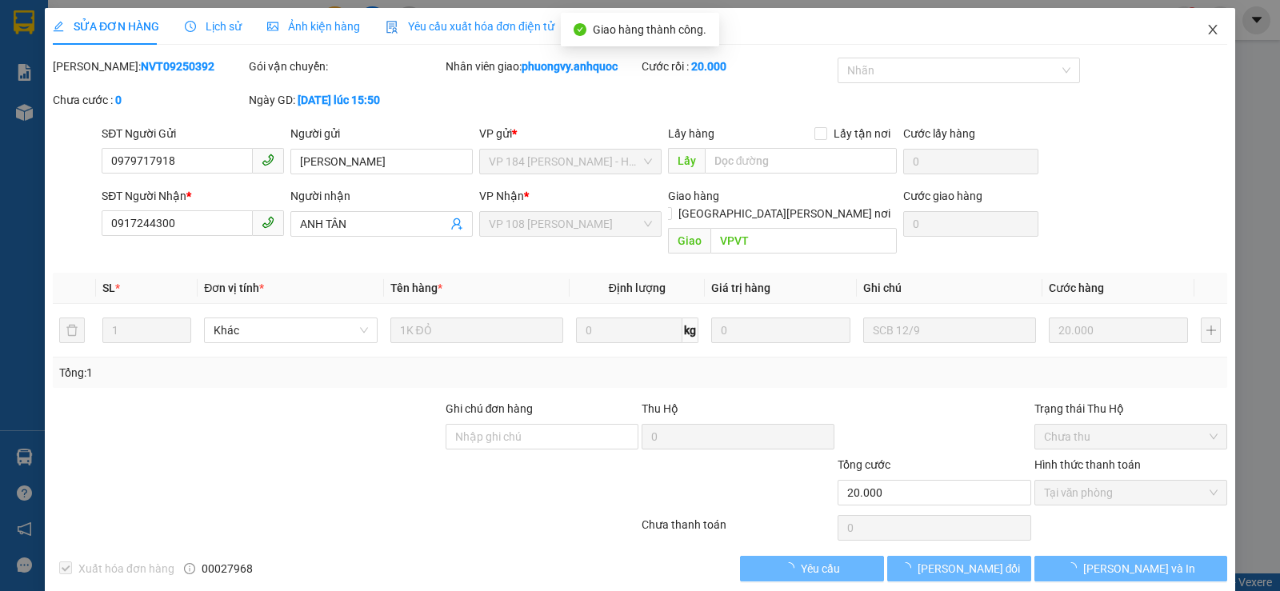
click at [1191, 30] on span "Close" at bounding box center [1213, 30] width 45 height 45
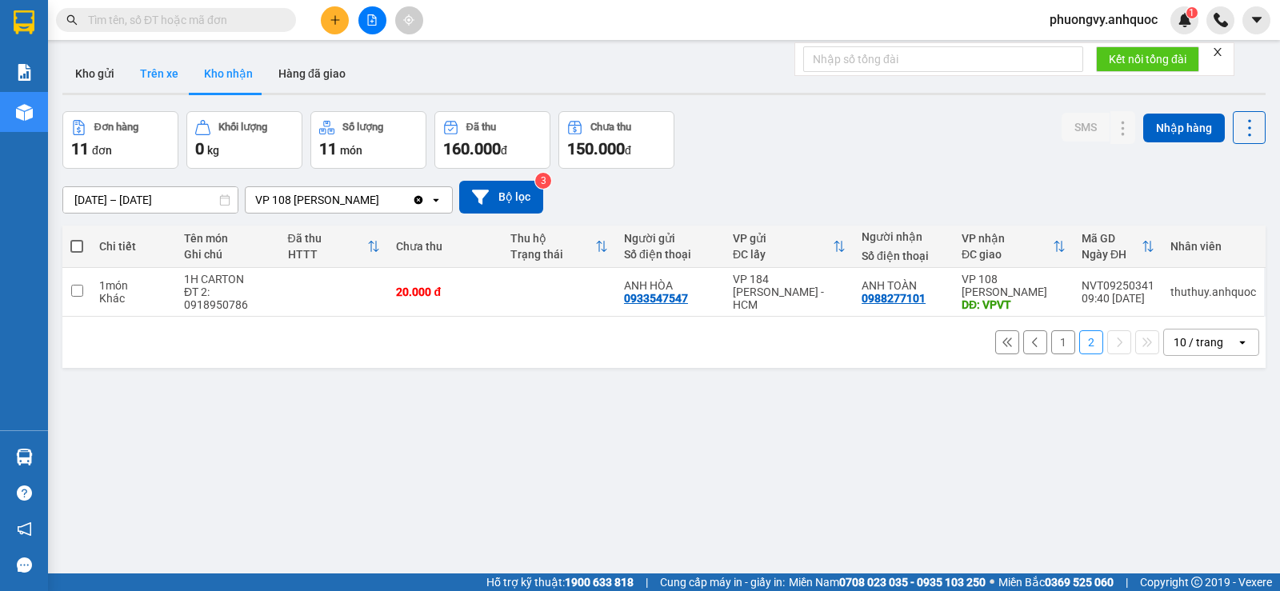
click at [143, 78] on button "Trên xe" at bounding box center [159, 73] width 64 height 38
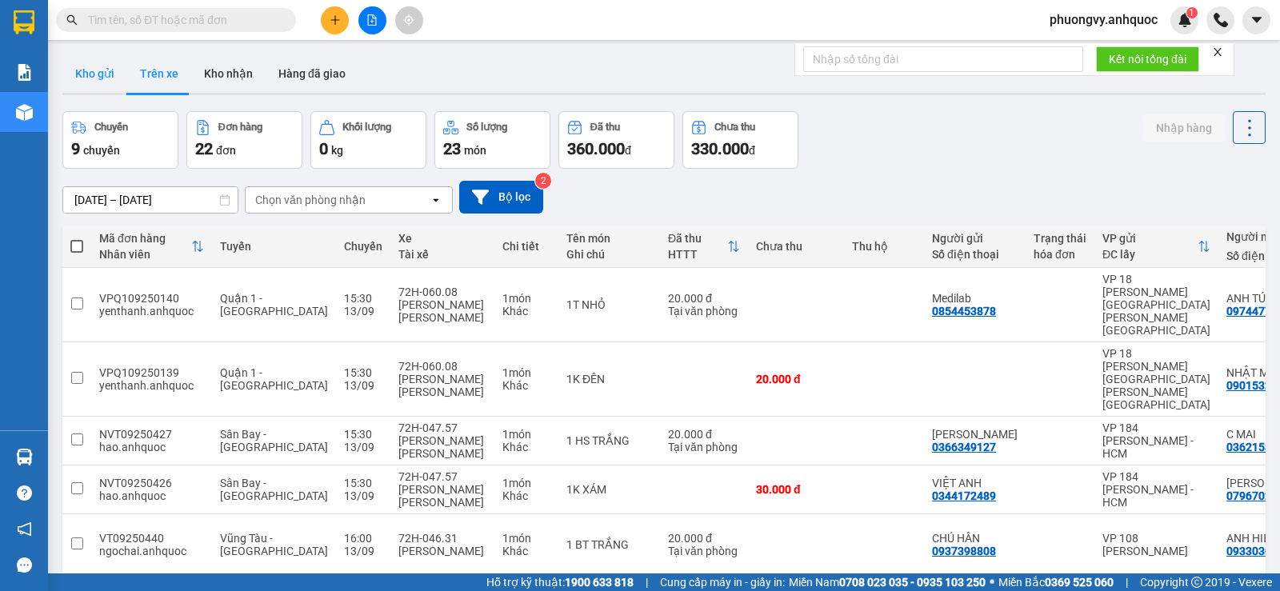
click at [100, 82] on button "Kho gửi" at bounding box center [94, 73] width 65 height 38
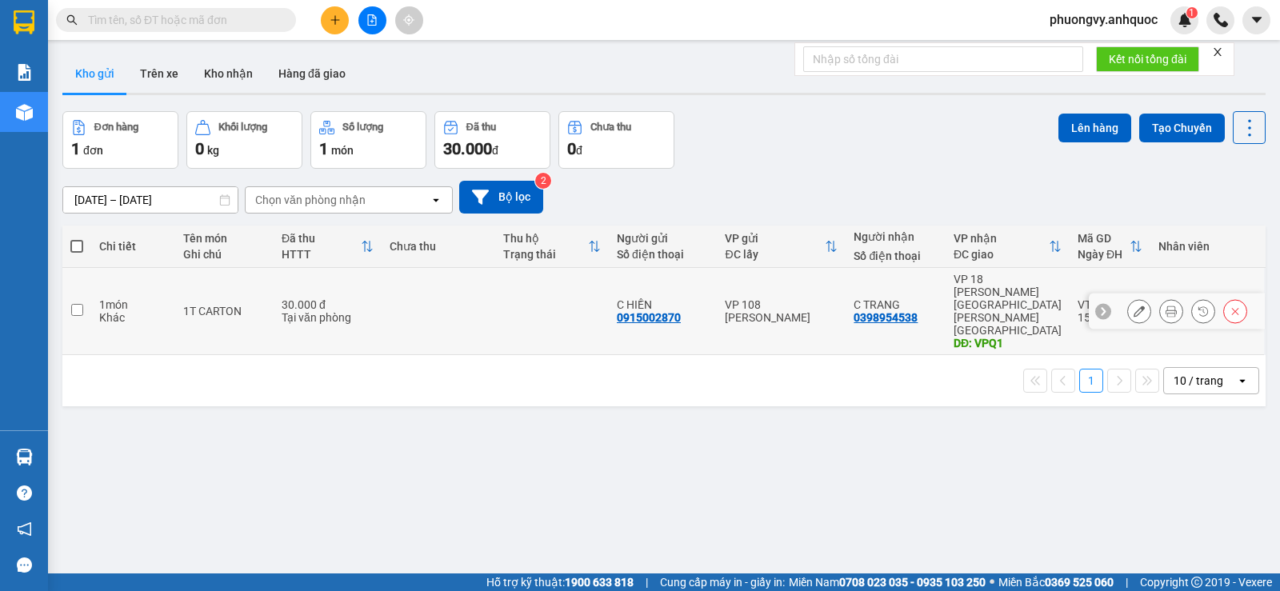
click at [338, 311] on div "Tại văn phòng" at bounding box center [328, 317] width 92 height 13
checkbox input "true"
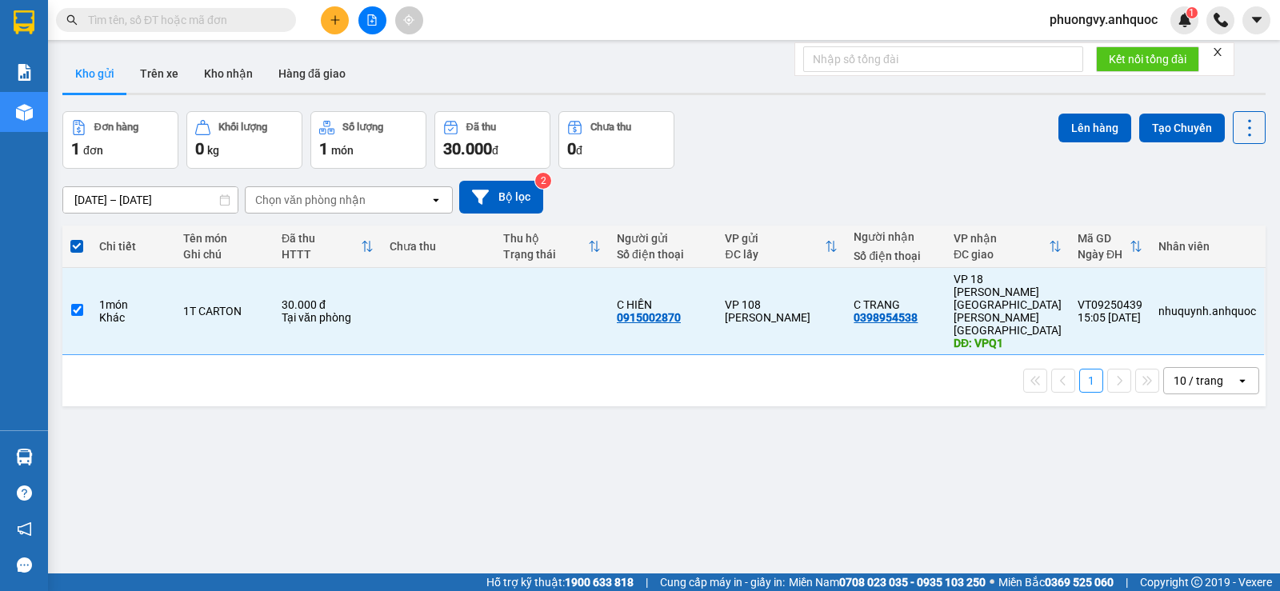
click at [1124, 121] on div "Lên hàng Tạo Chuyến" at bounding box center [1162, 127] width 207 height 33
click at [1110, 122] on button "Lên hàng" at bounding box center [1095, 128] width 73 height 29
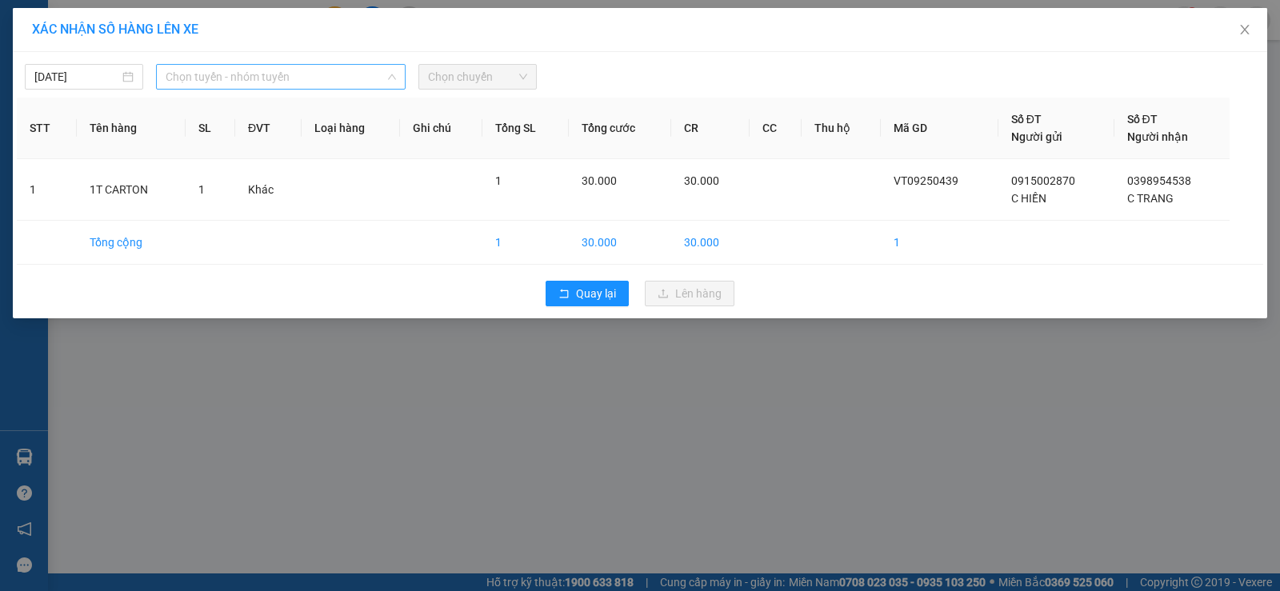
click at [235, 74] on span "Chọn tuyến - nhóm tuyến" at bounding box center [281, 77] width 230 height 24
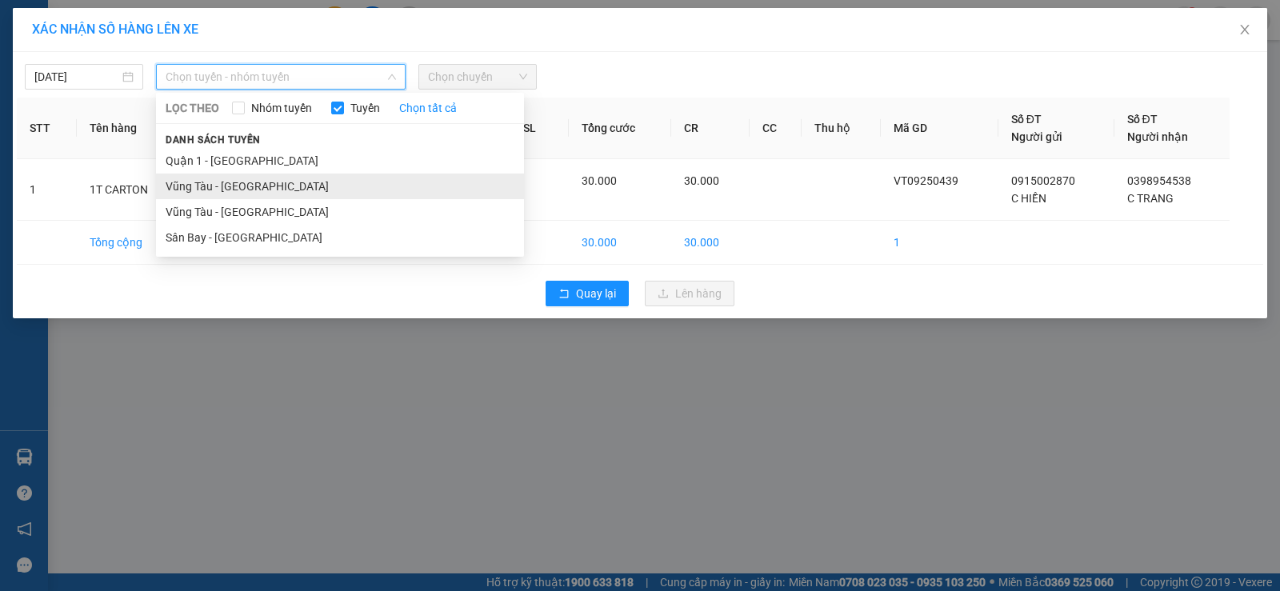
click at [230, 192] on li "Vũng Tàu - [GEOGRAPHIC_DATA]" at bounding box center [340, 187] width 368 height 26
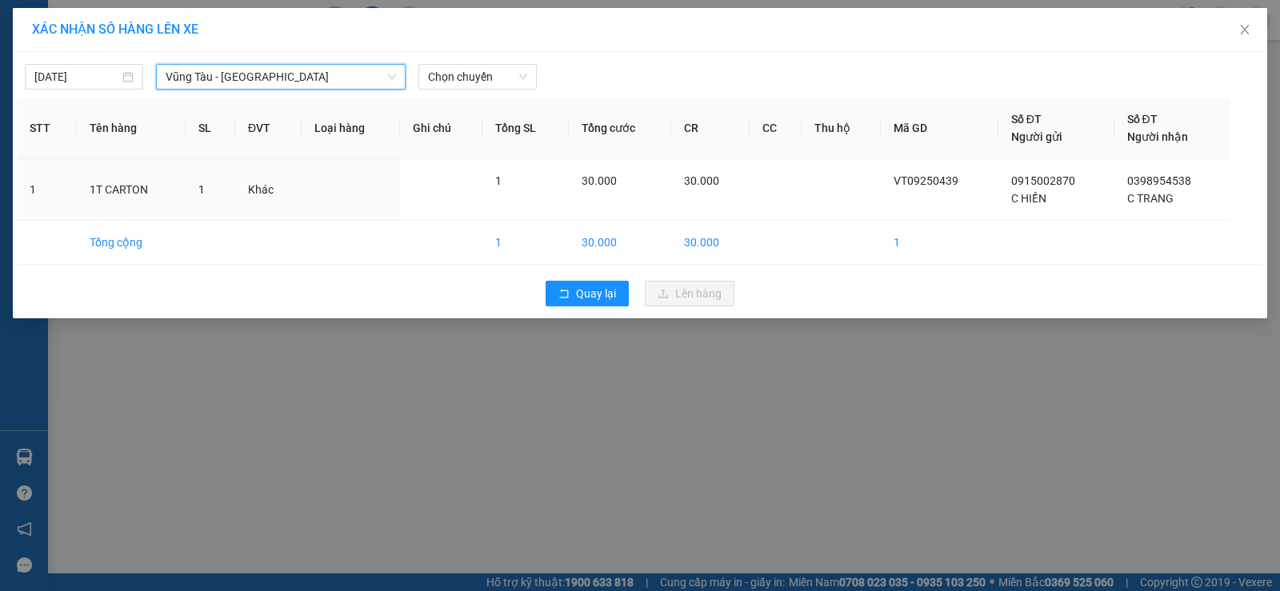
click at [457, 92] on div "[DATE] [GEOGRAPHIC_DATA] - Quận 1 [GEOGRAPHIC_DATA] - Quận 1 LỌC THEO Nhóm [PER…" at bounding box center [640, 185] width 1255 height 266
click at [453, 78] on span "Chọn chuyến" at bounding box center [477, 77] width 99 height 24
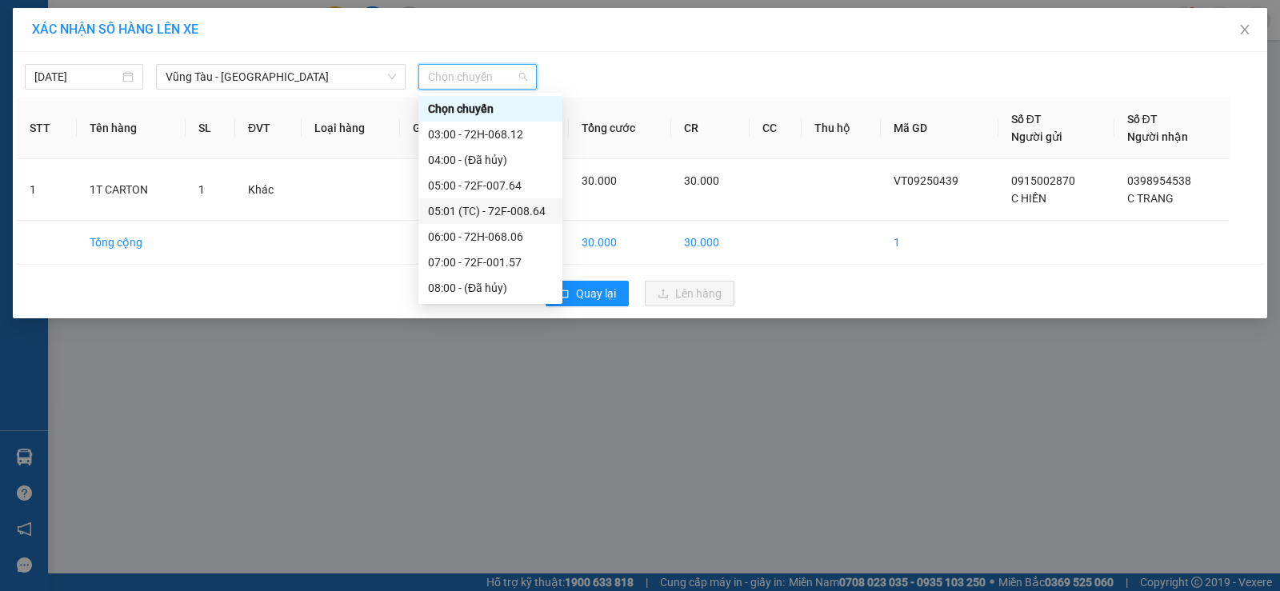
scroll to position [384, 0]
click at [489, 234] on div "17:02 (TC) - 72F-001.57" at bounding box center [490, 237] width 125 height 18
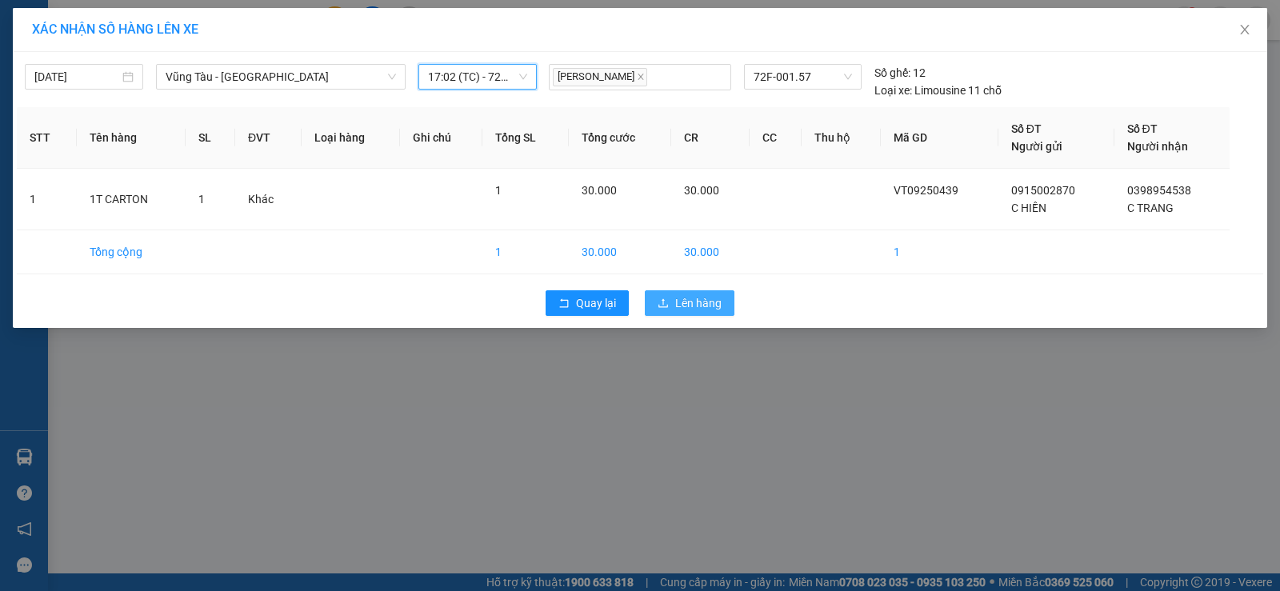
click at [691, 300] on span "Lên hàng" at bounding box center [698, 303] width 46 height 18
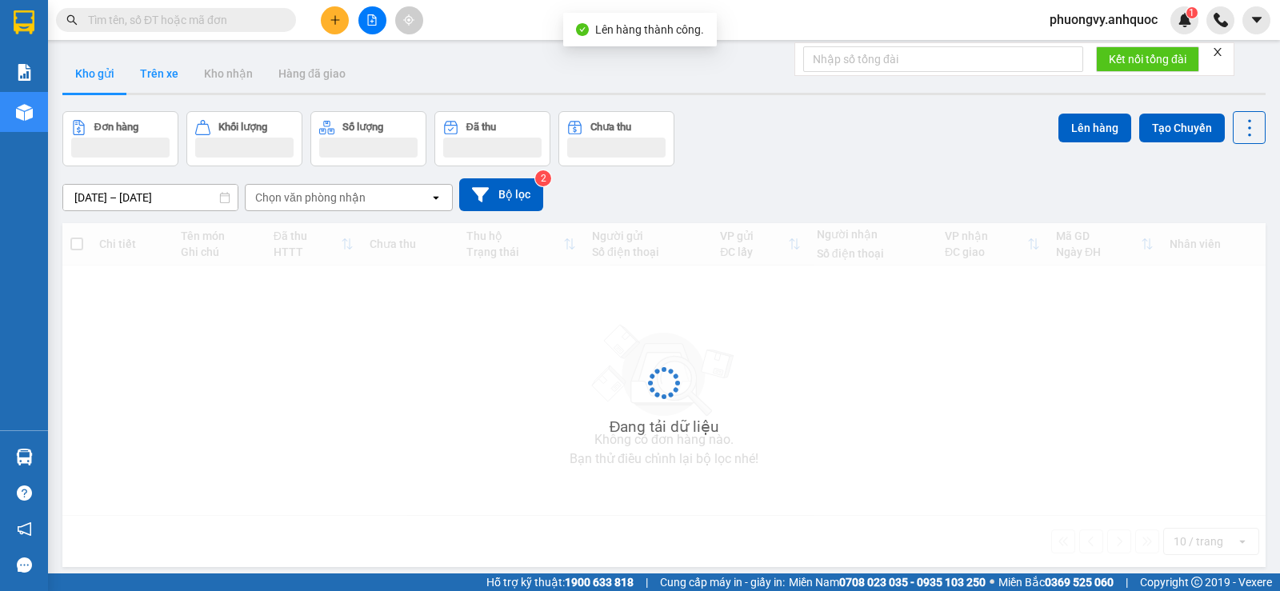
click at [169, 84] on button "Trên xe" at bounding box center [159, 73] width 64 height 38
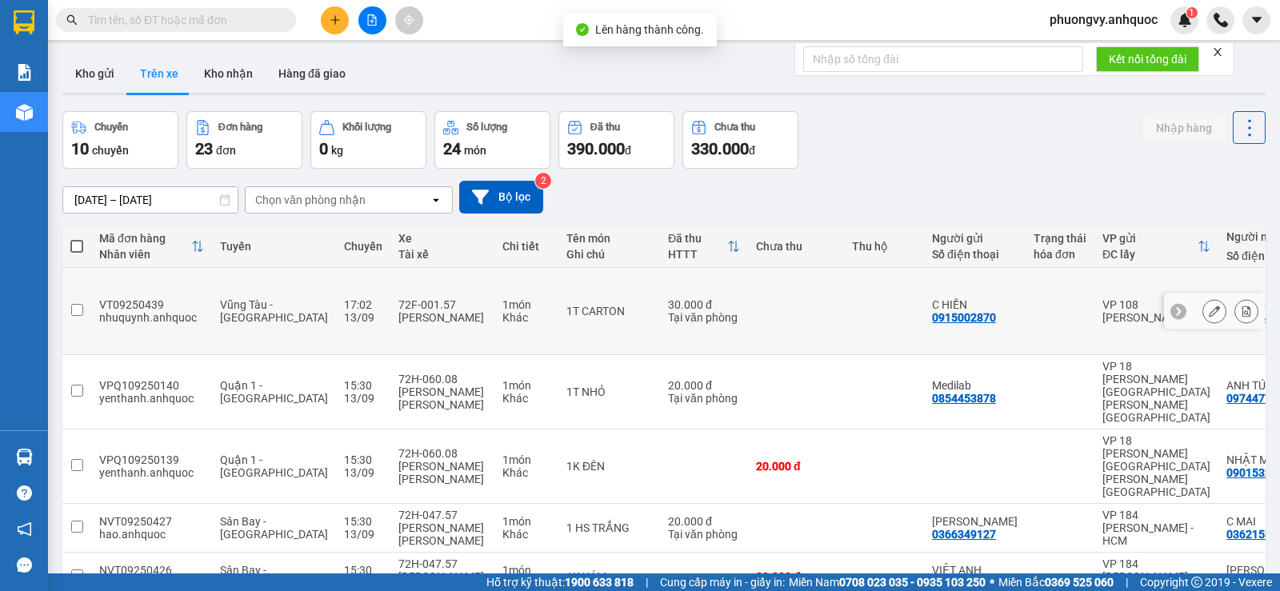
click at [1240, 298] on button at bounding box center [1246, 312] width 22 height 28
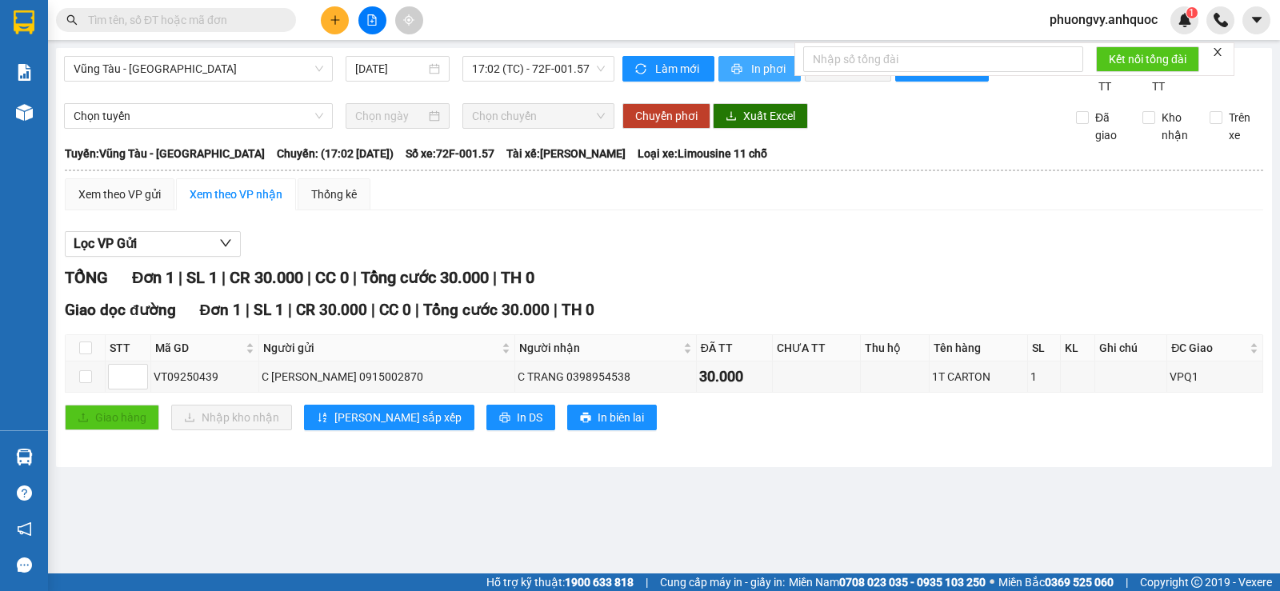
click at [763, 76] on span "In phơi" at bounding box center [769, 69] width 37 height 18
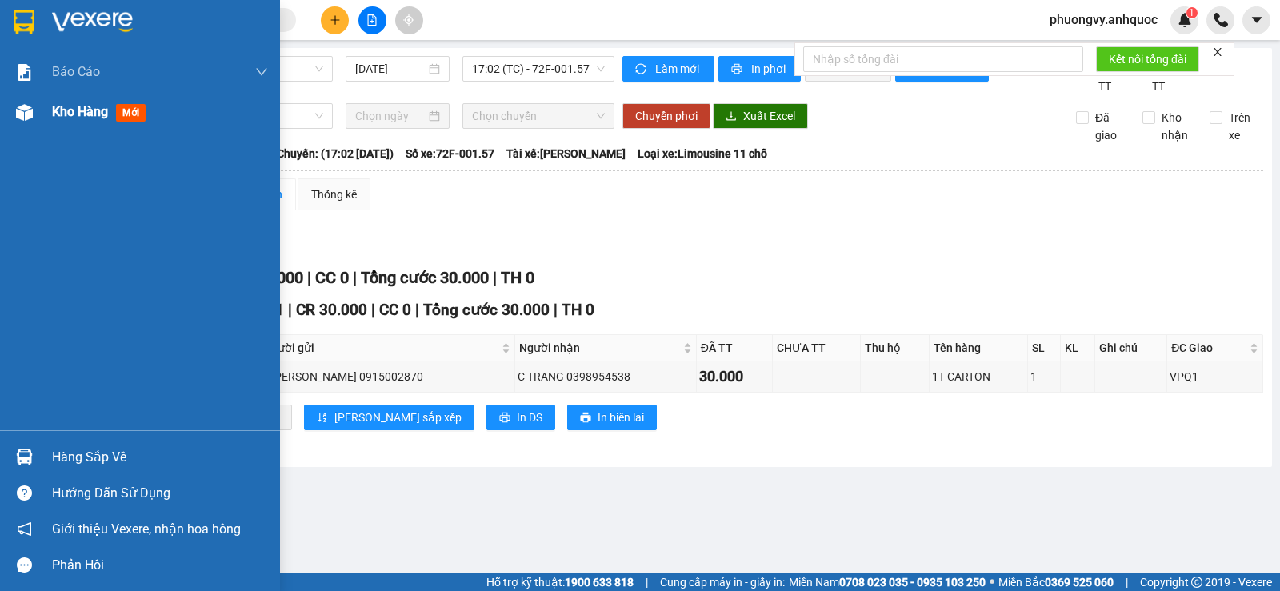
click at [52, 113] on span "Kho hàng" at bounding box center [80, 111] width 56 height 15
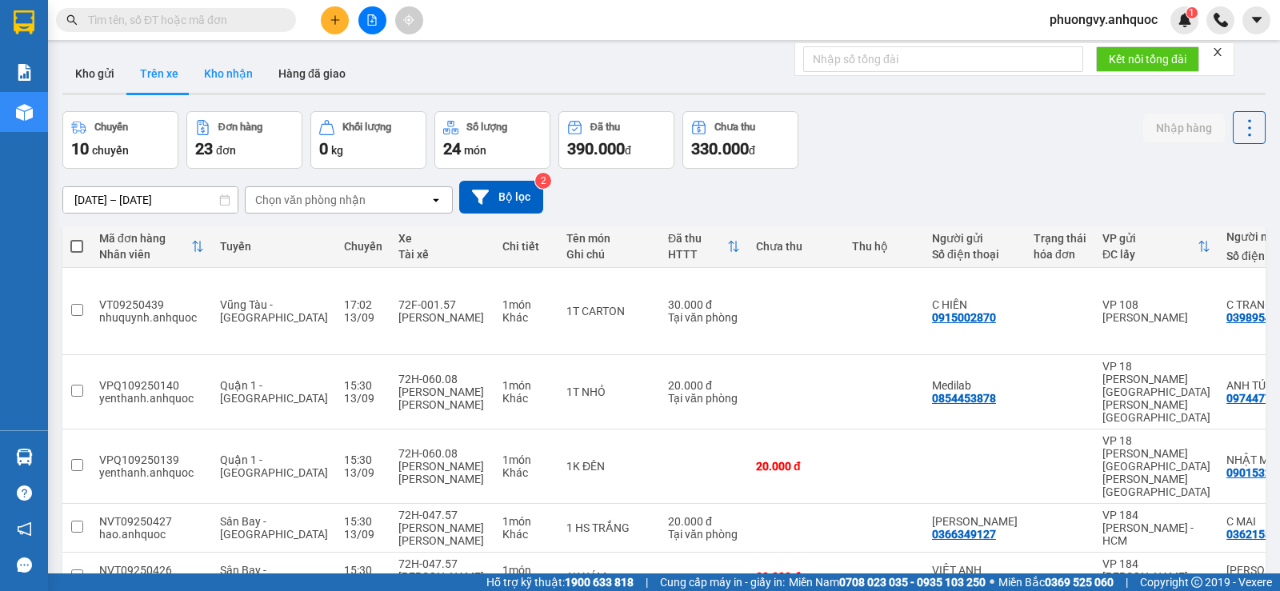
click at [225, 76] on button "Kho nhận" at bounding box center [228, 73] width 74 height 38
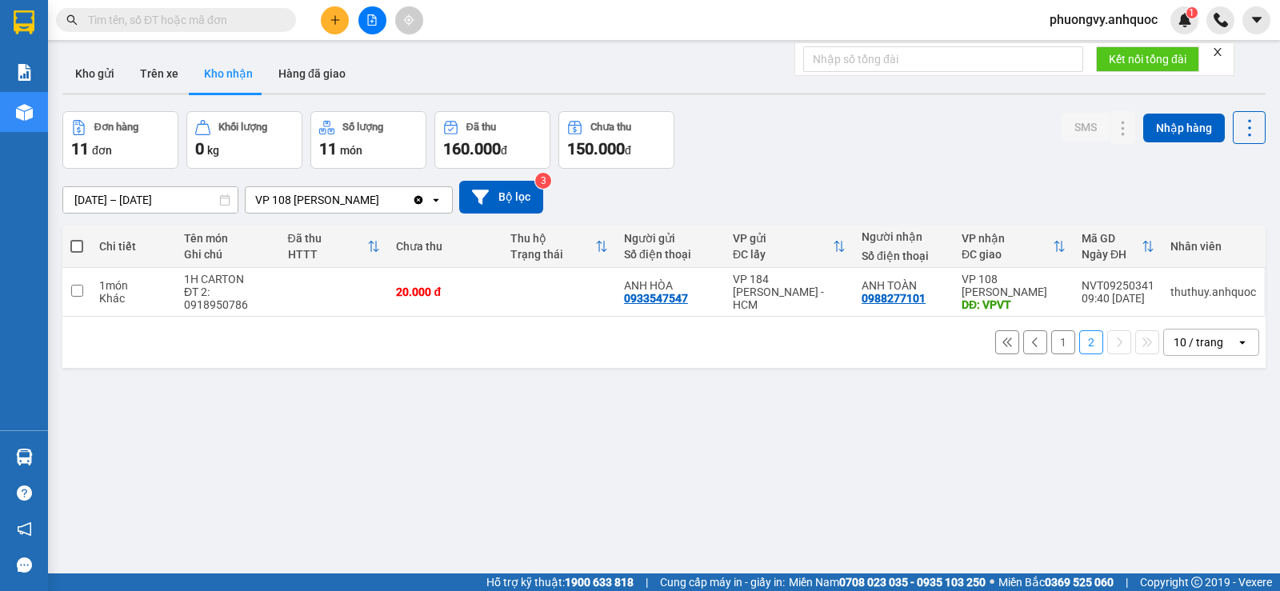
click at [1059, 337] on button "1" at bounding box center [1063, 342] width 24 height 24
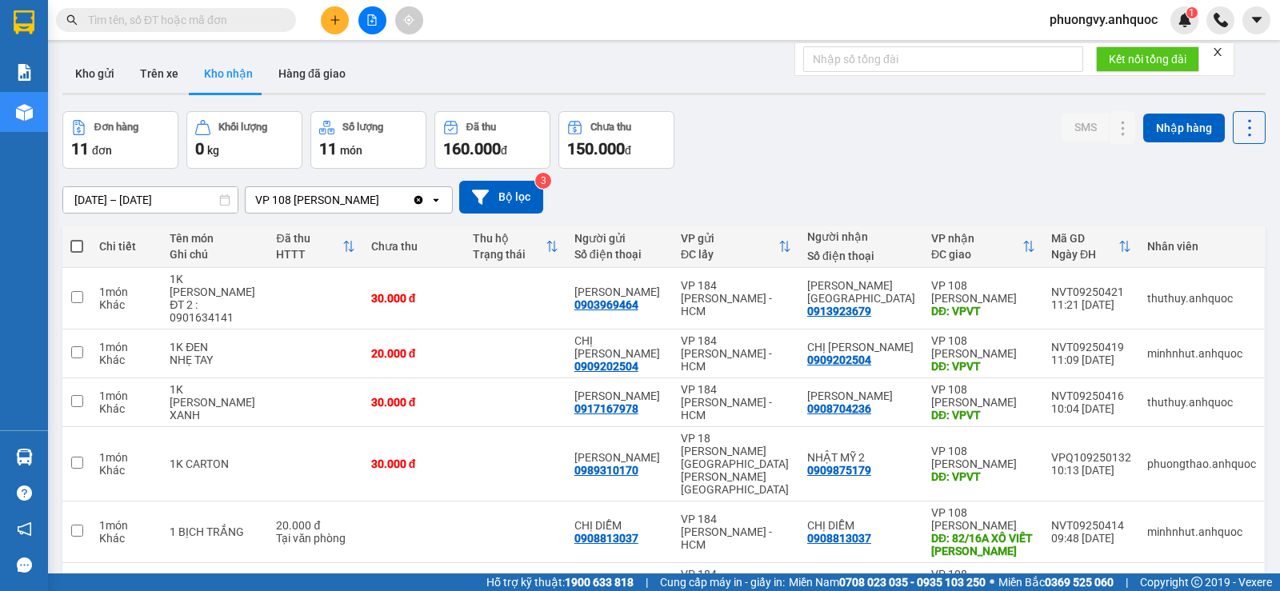
click at [194, 88] on button "Kho nhận" at bounding box center [228, 73] width 74 height 38
